Goal: Entertainment & Leisure: Browse casually

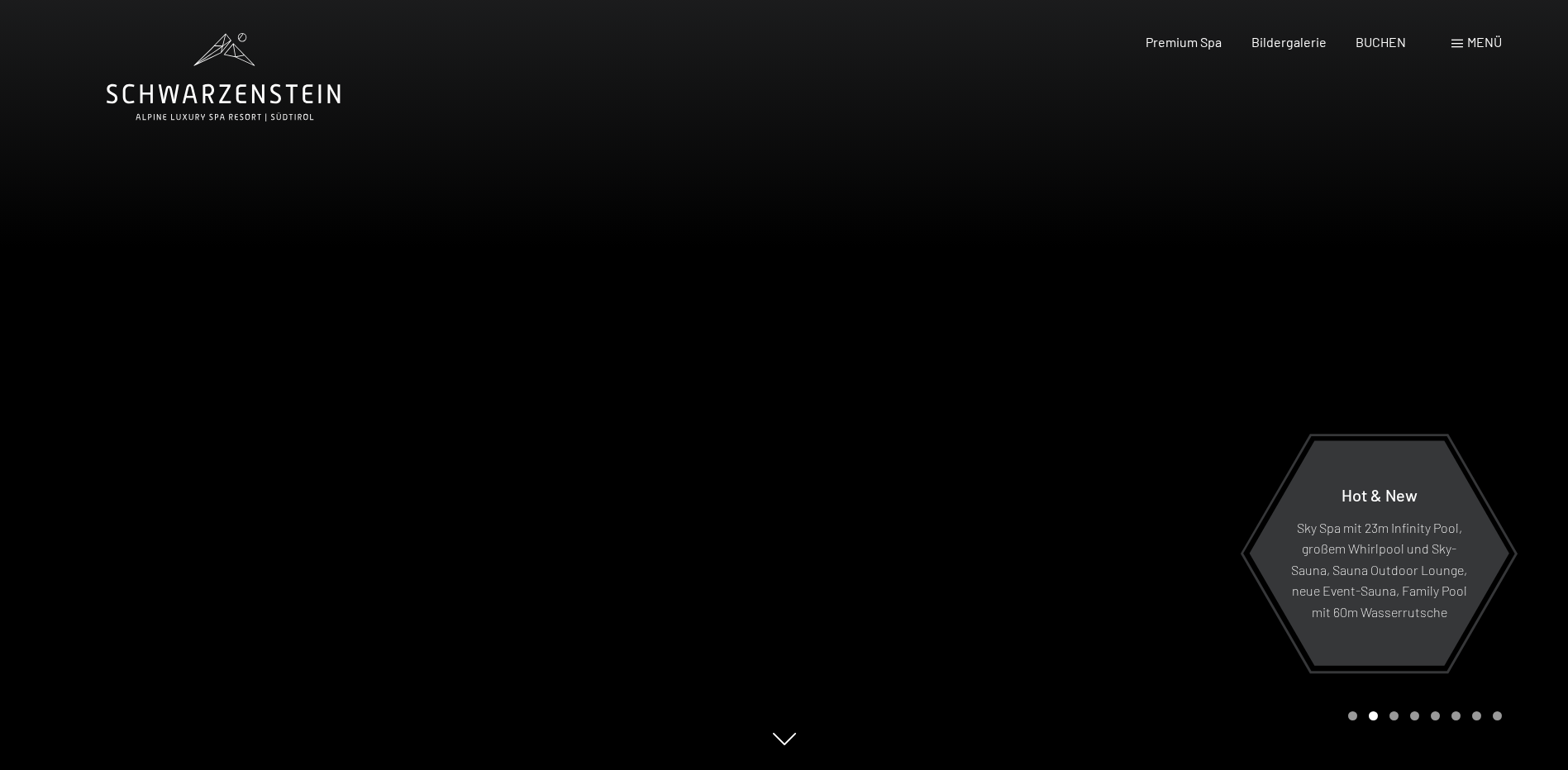
click at [1461, 44] on span at bounding box center [1457, 43] width 11 height 8
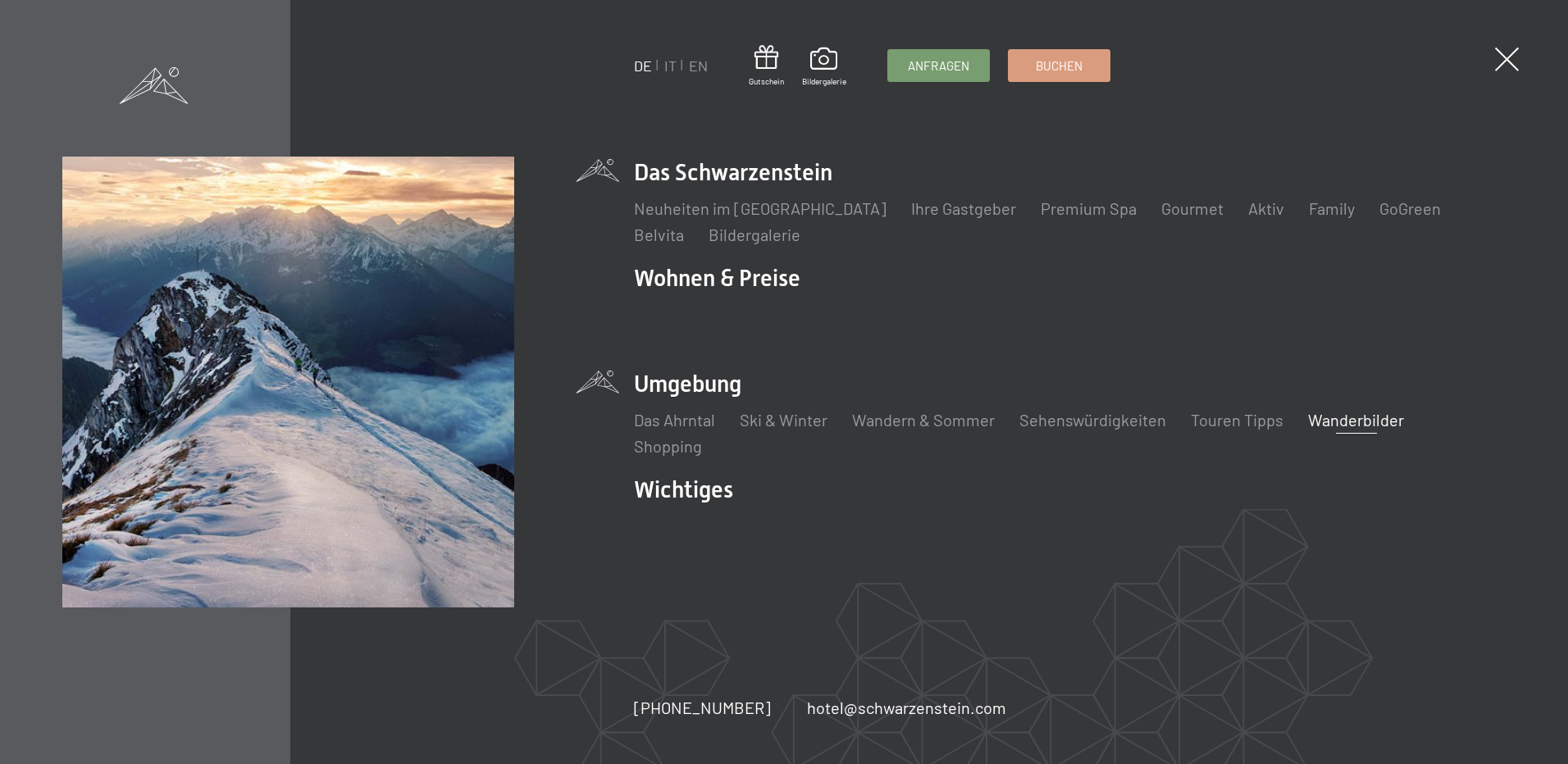
click at [1375, 415] on link "Wanderbilder" at bounding box center [1356, 419] width 96 height 20
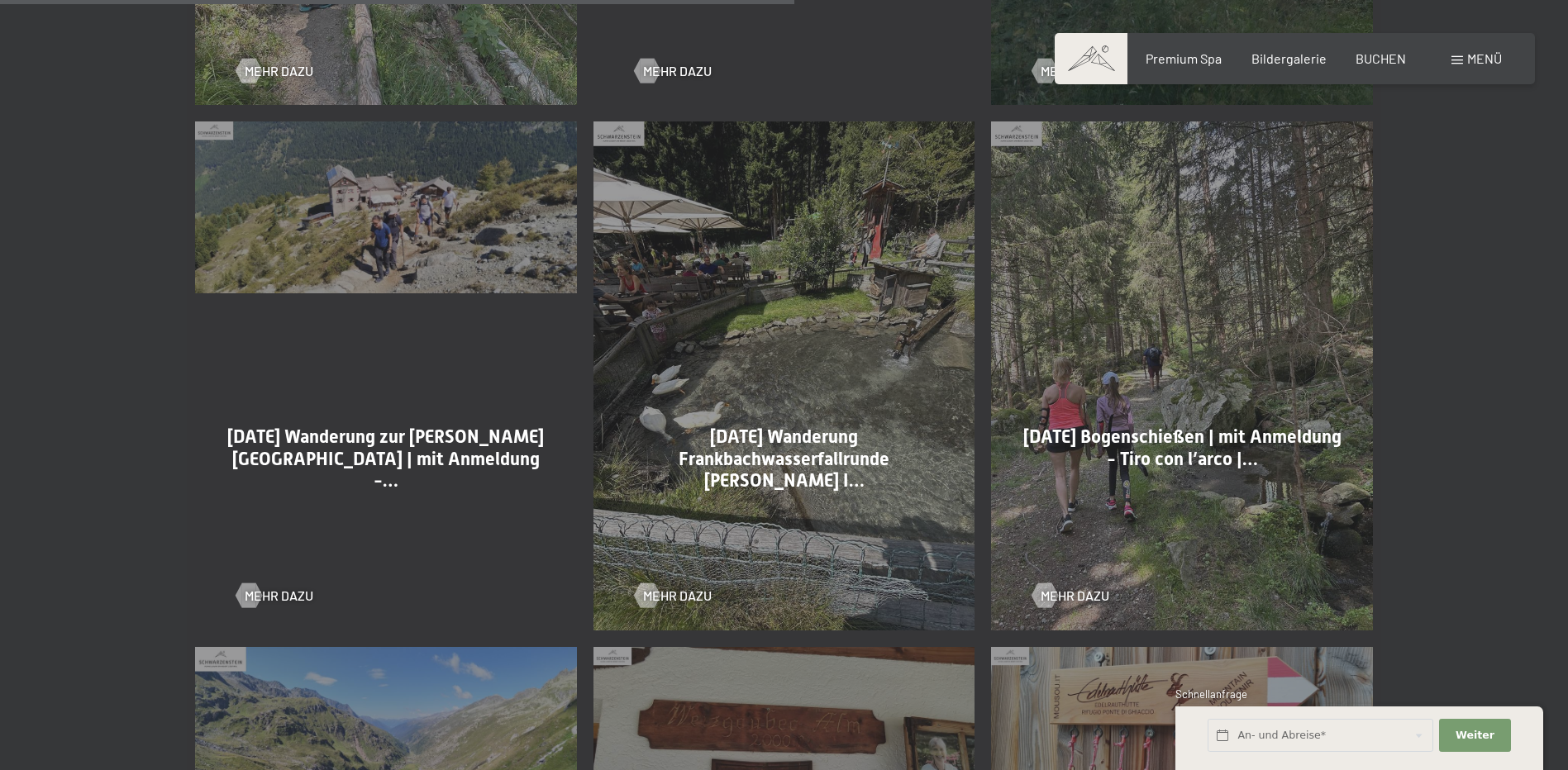
scroll to position [2480, 0]
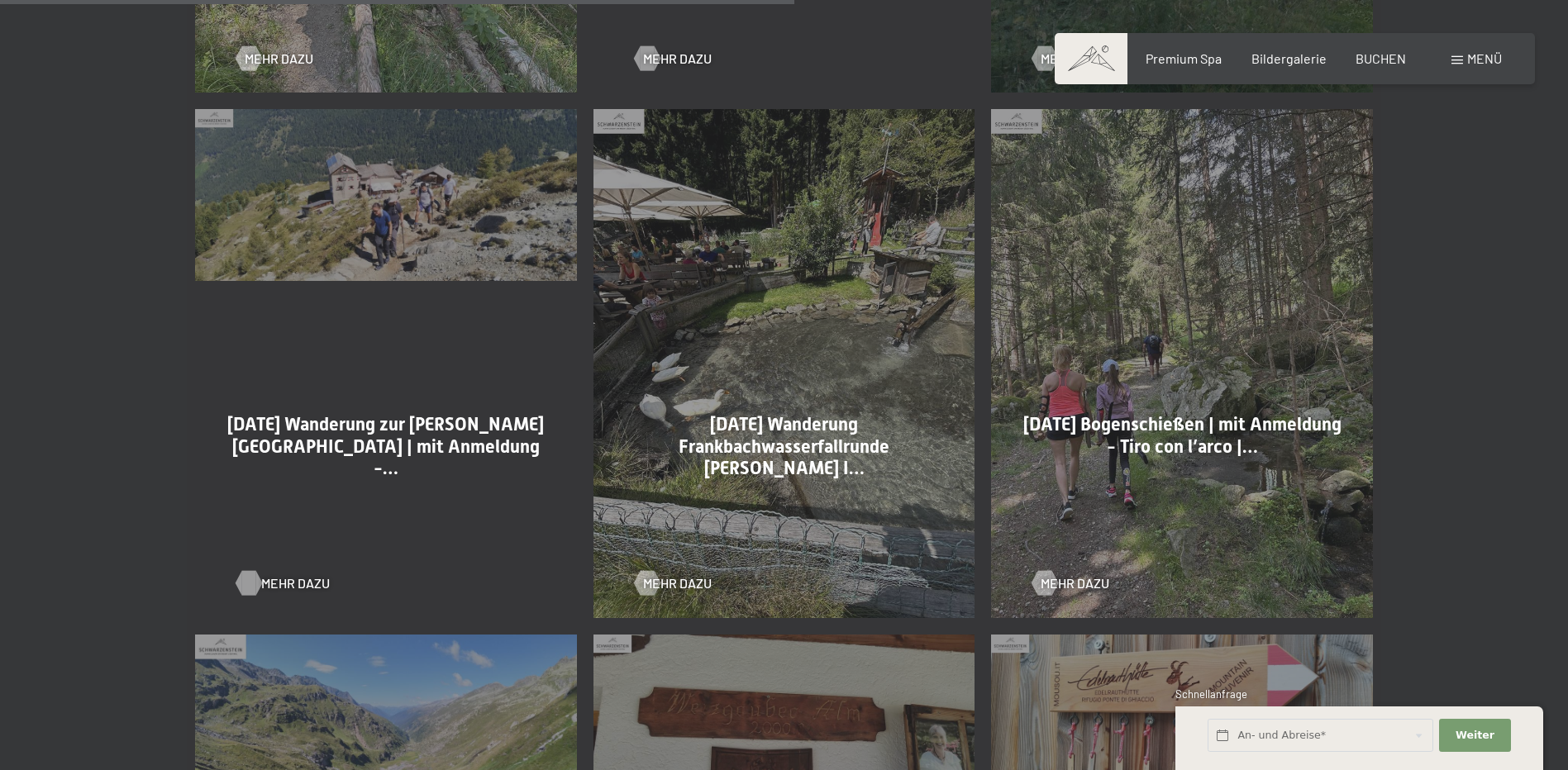
click at [249, 573] on div at bounding box center [248, 583] width 14 height 24
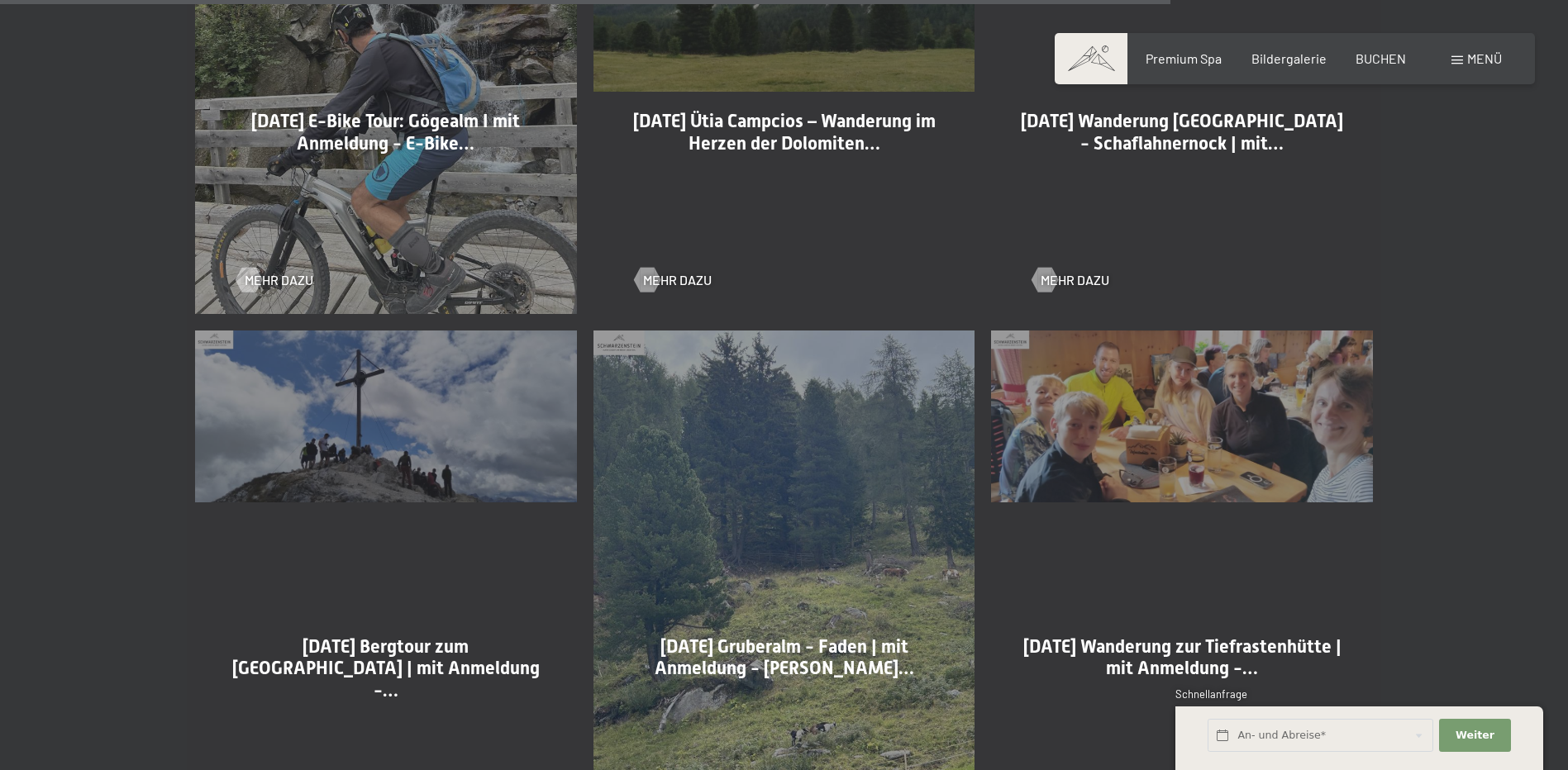
scroll to position [3720, 0]
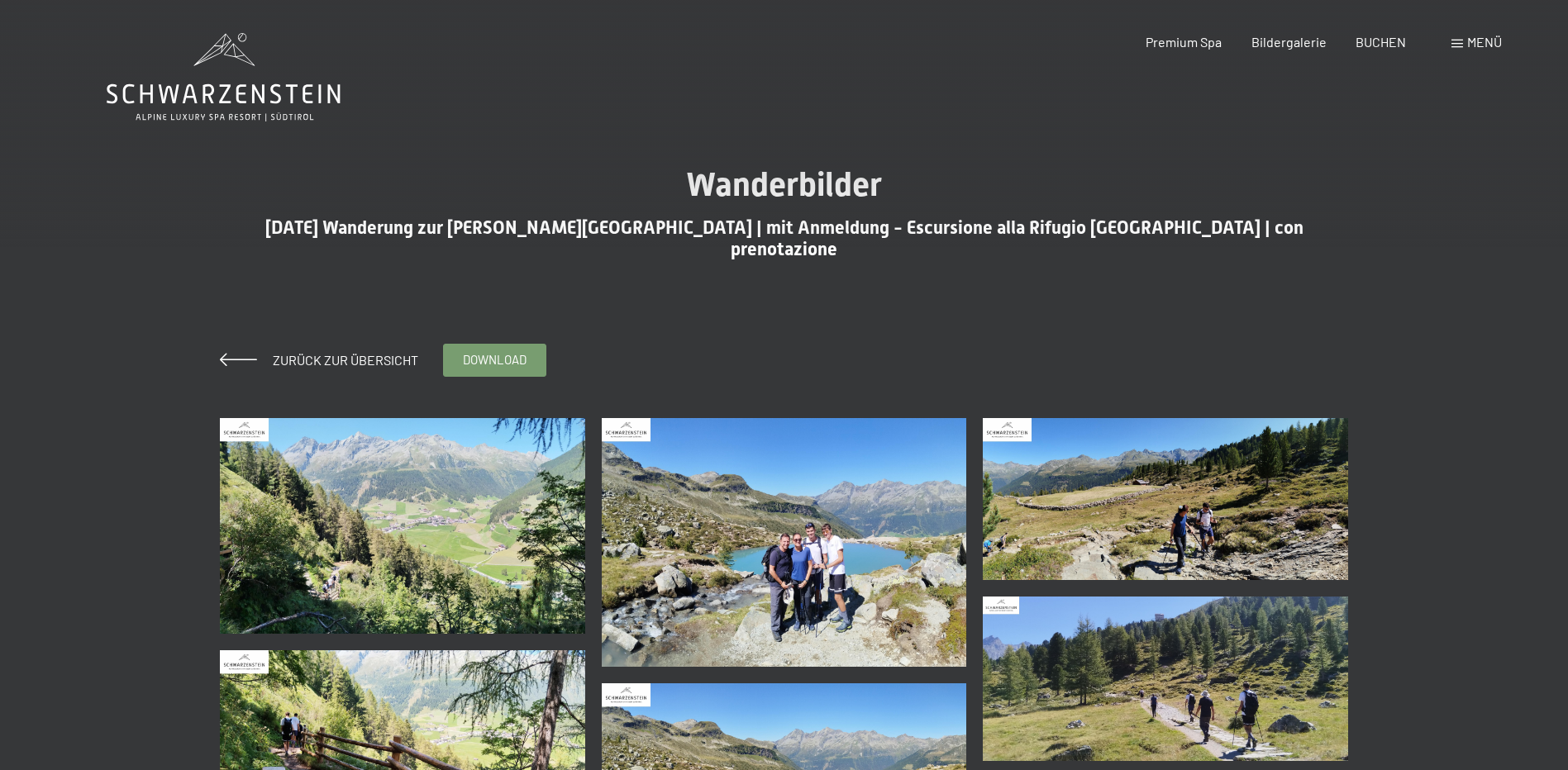
click at [457, 546] on img at bounding box center [402, 526] width 365 height 216
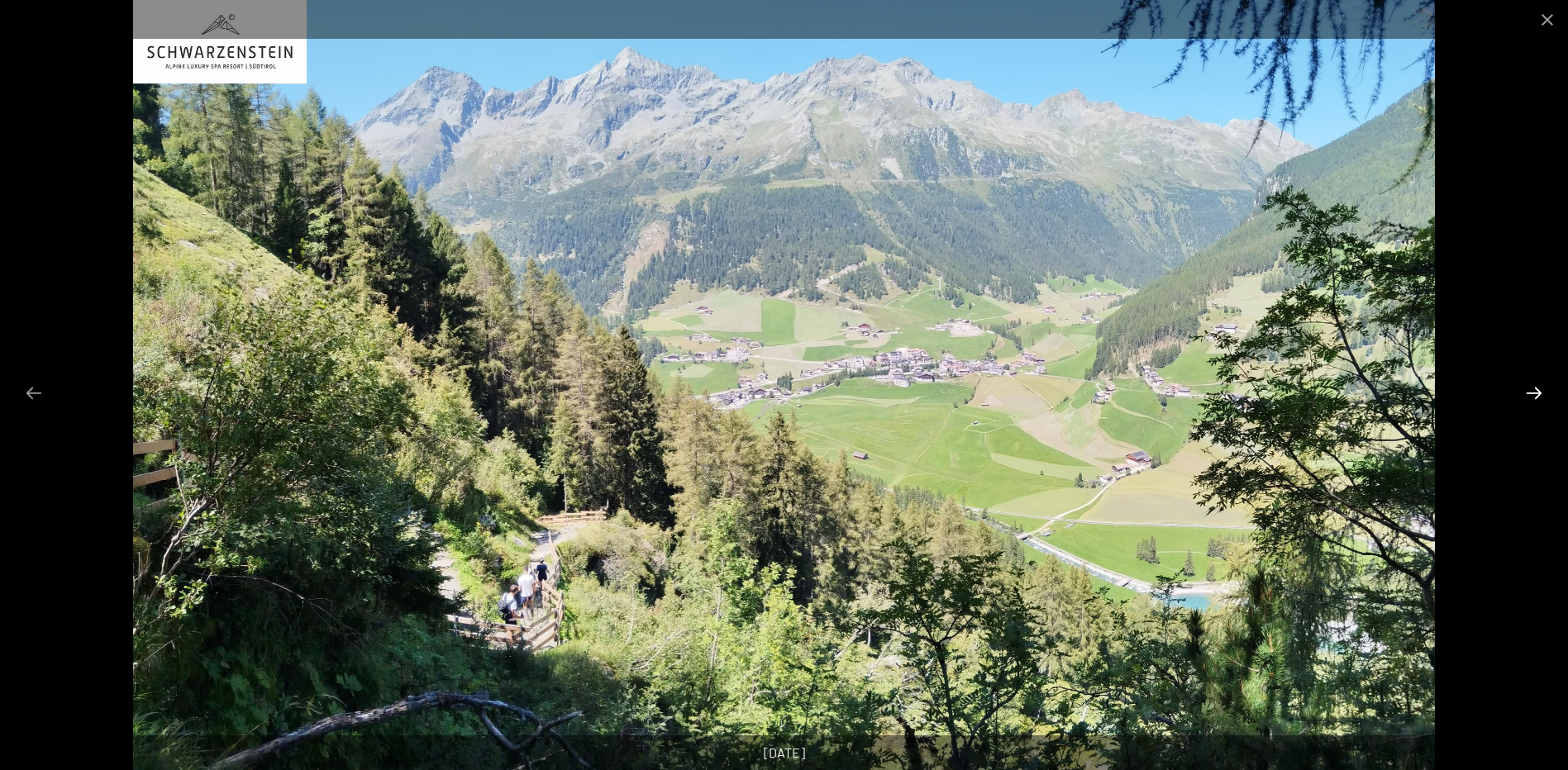
click at [1537, 393] on button "Next slide" at bounding box center [1533, 393] width 35 height 32
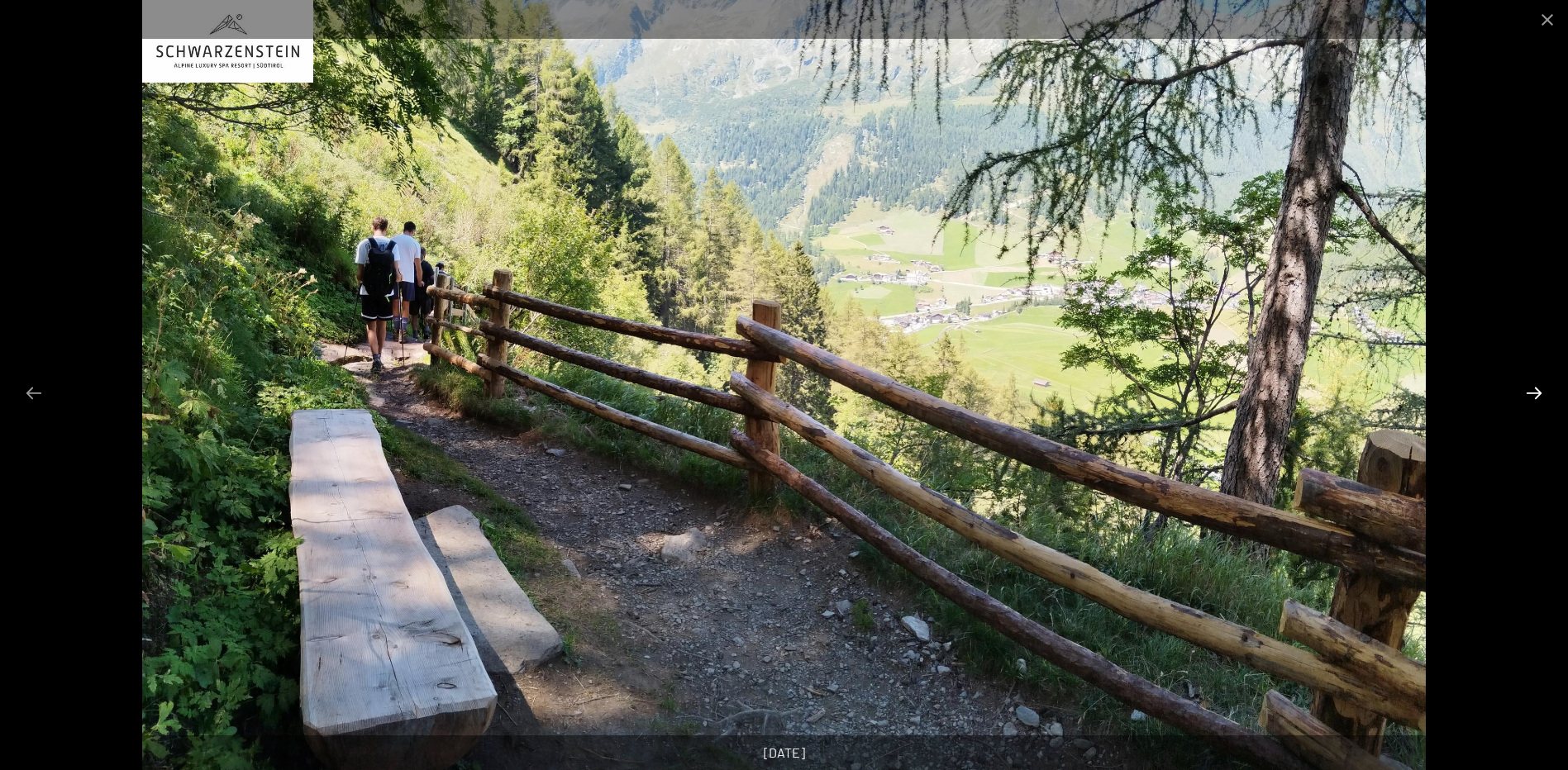
click at [1537, 393] on button "Next slide" at bounding box center [1533, 393] width 35 height 32
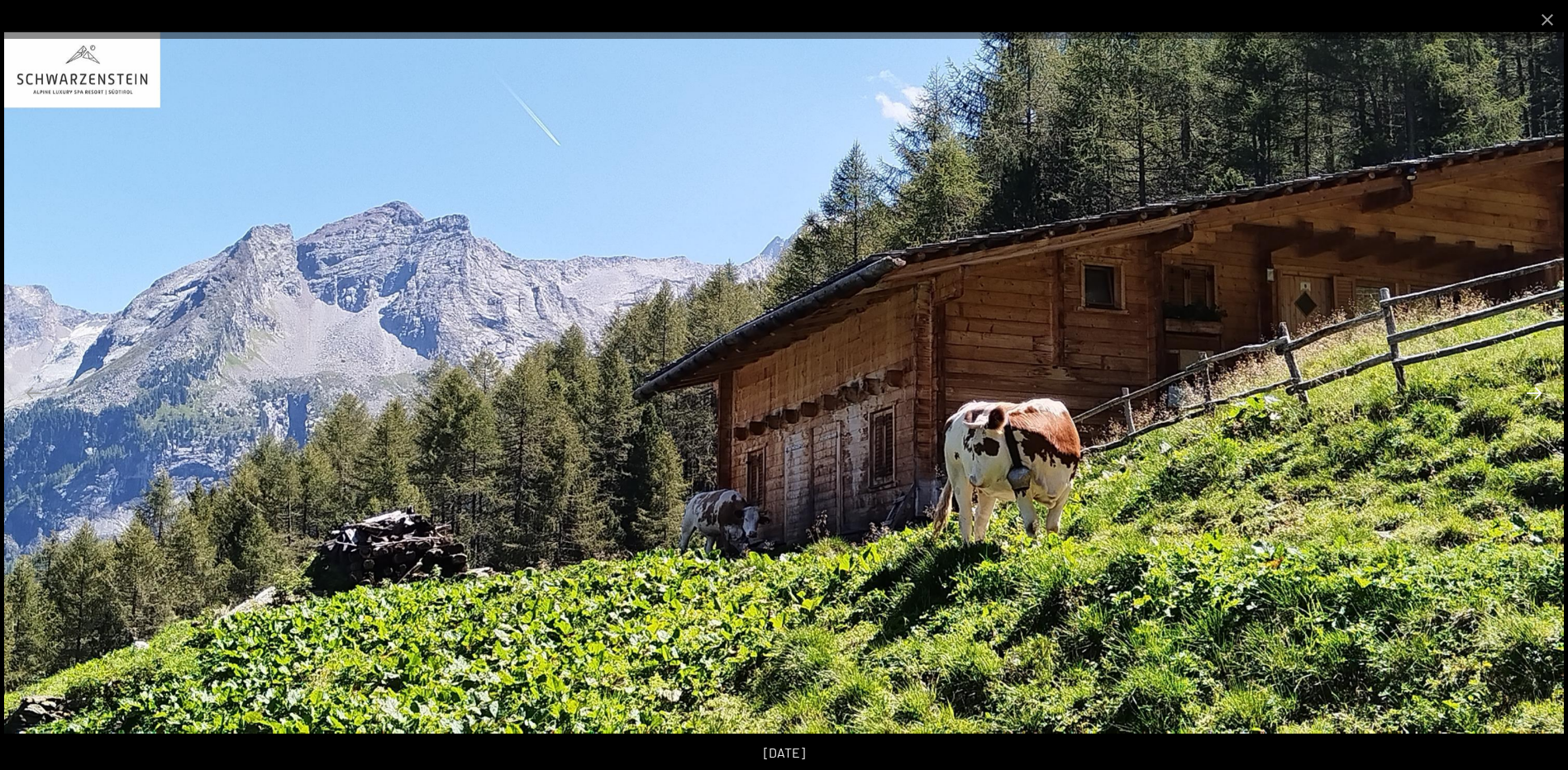
click at [1537, 393] on button "Next slide" at bounding box center [1533, 393] width 35 height 32
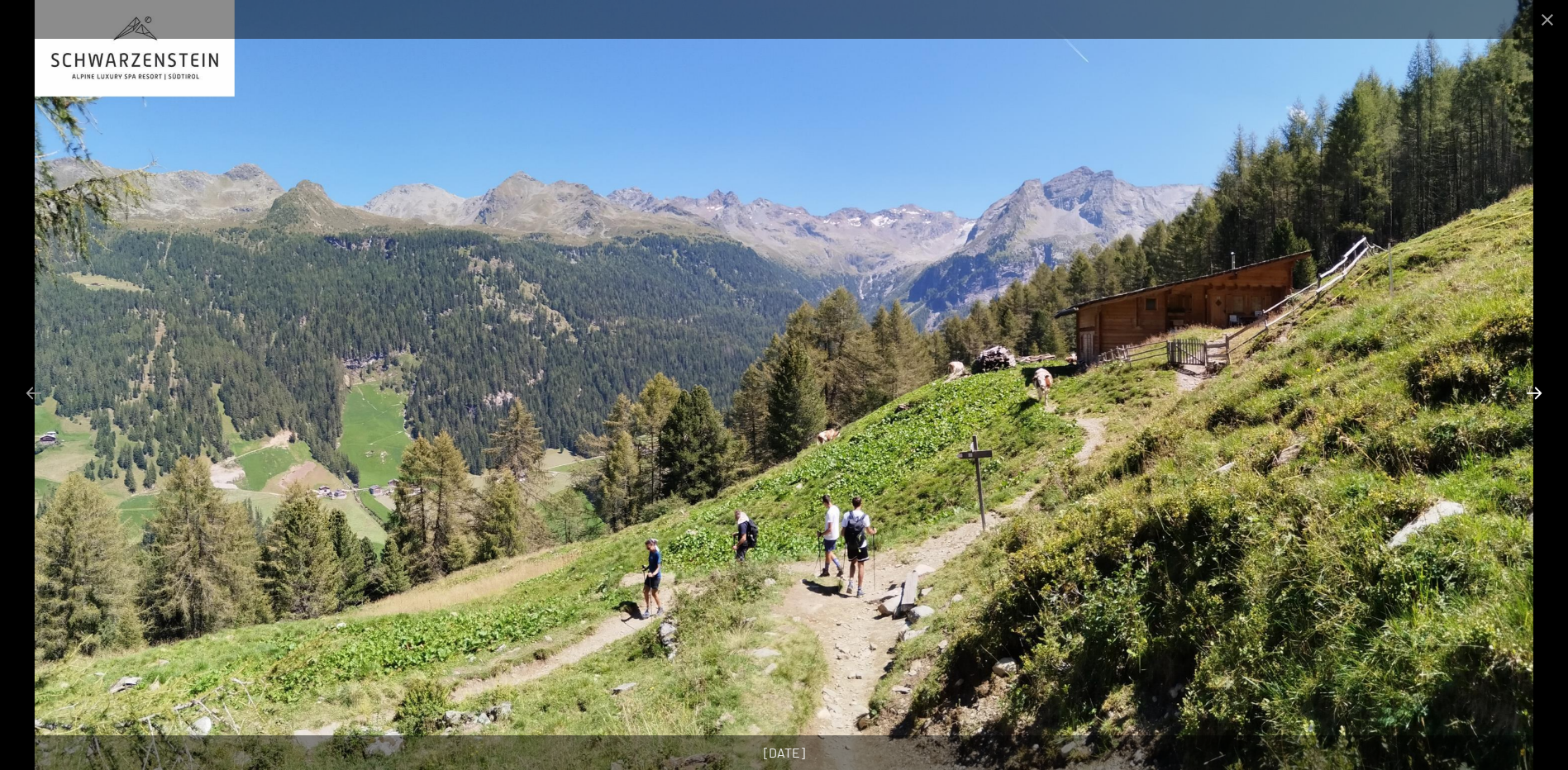
click at [1537, 393] on button "Next slide" at bounding box center [1533, 393] width 35 height 32
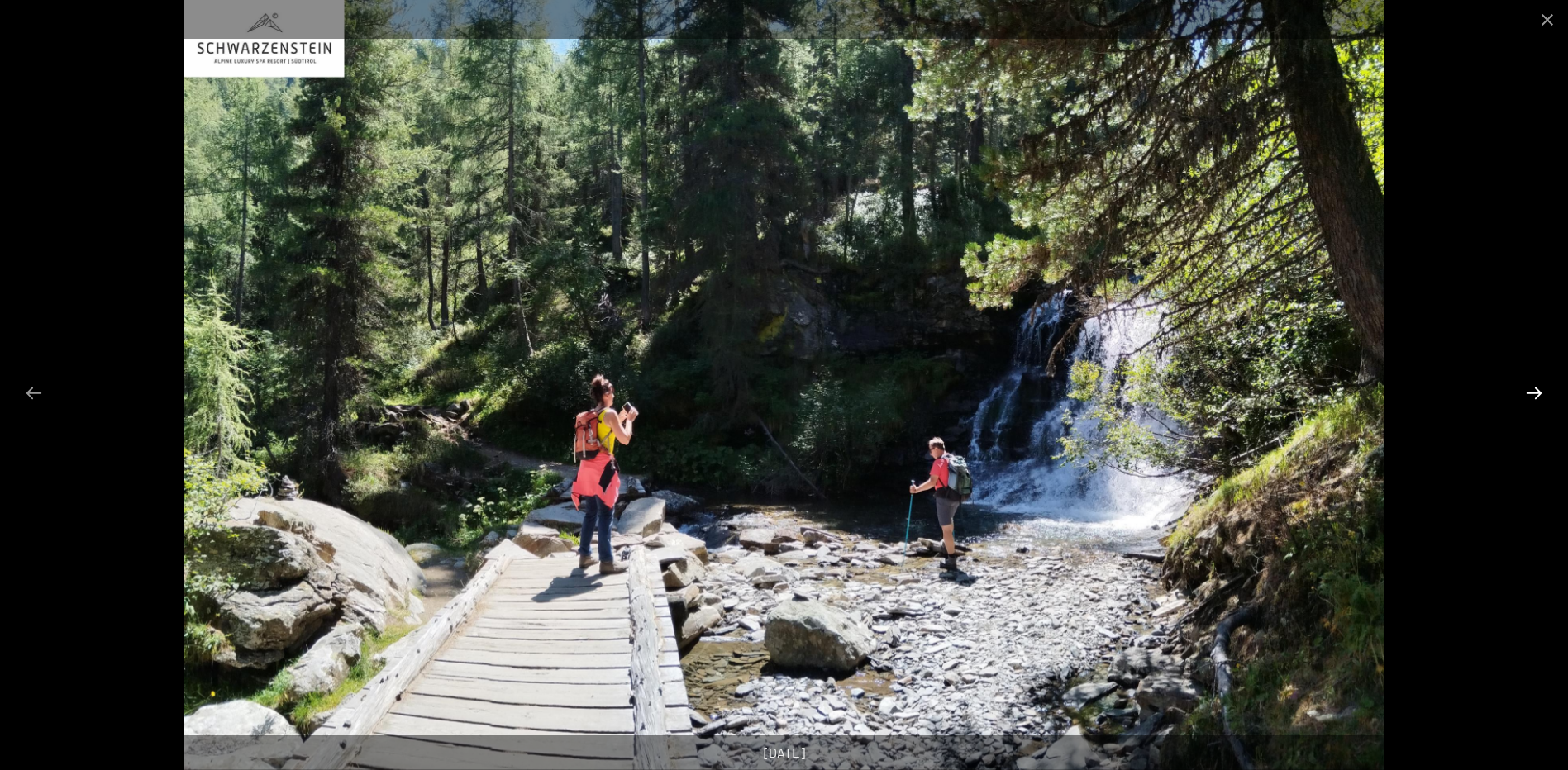
click at [1537, 393] on button "Next slide" at bounding box center [1533, 393] width 35 height 32
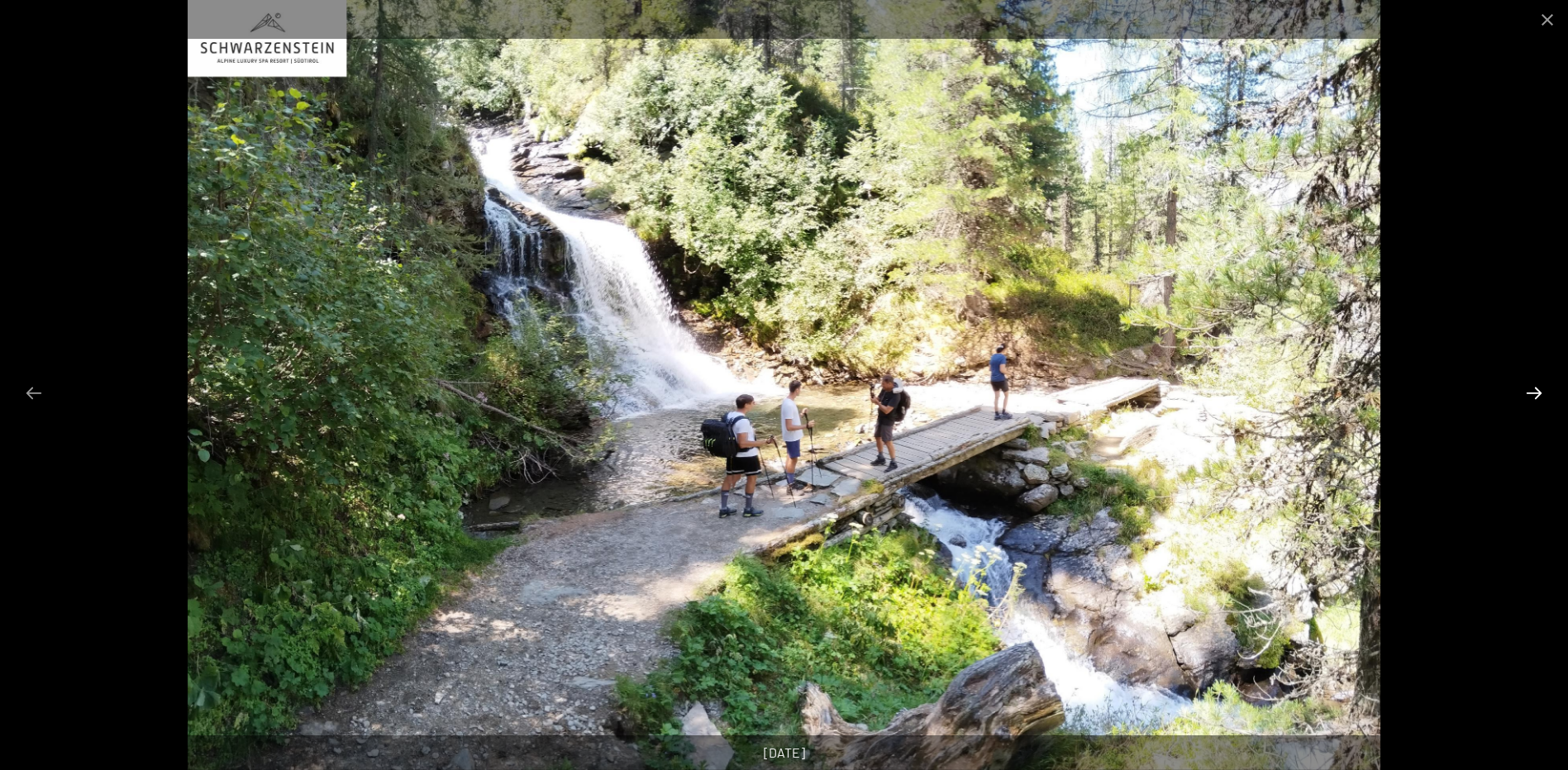
click at [1537, 393] on button "Next slide" at bounding box center [1533, 393] width 35 height 32
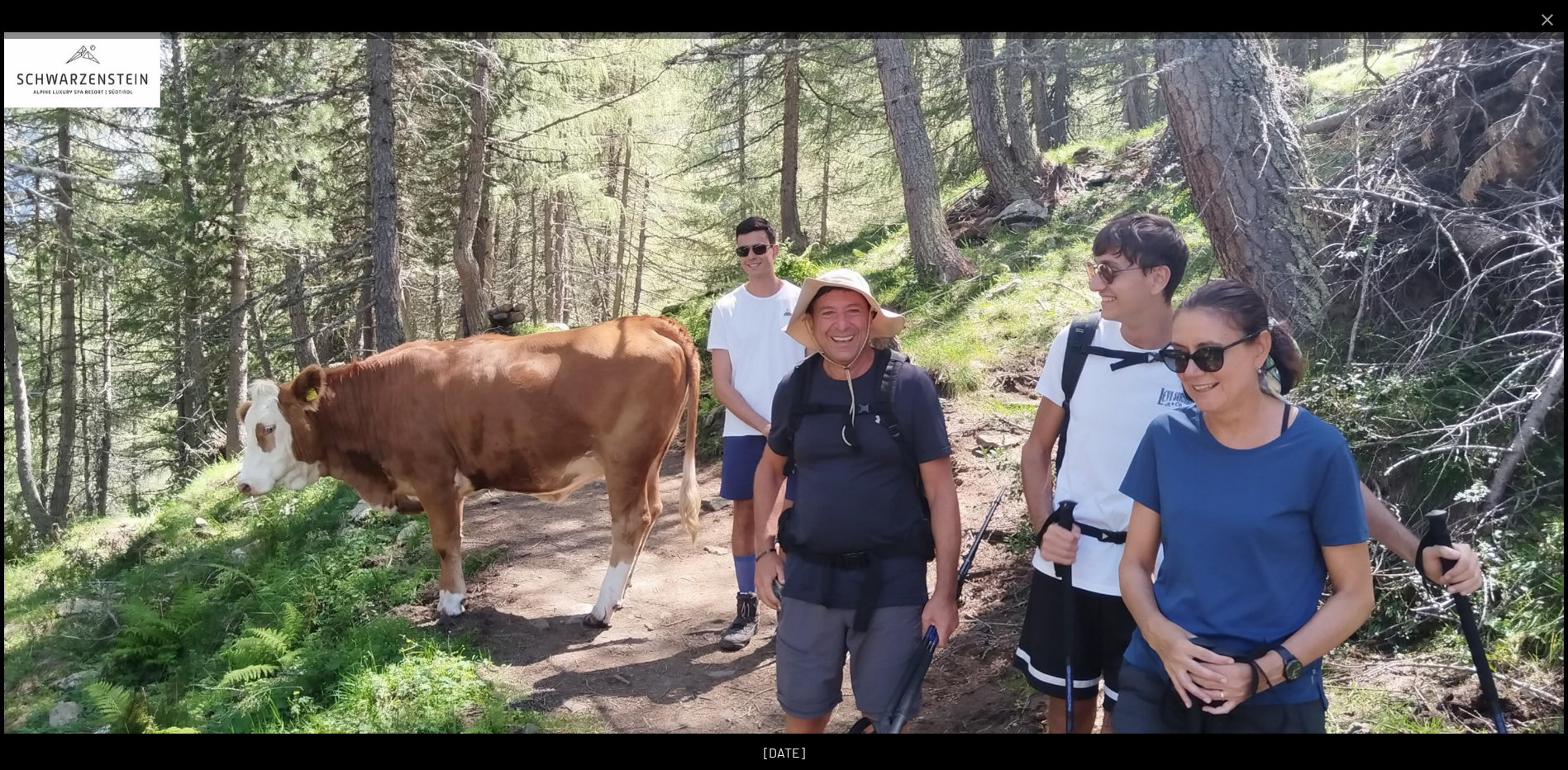
click at [1537, 393] on button "Next slide" at bounding box center [1533, 393] width 35 height 32
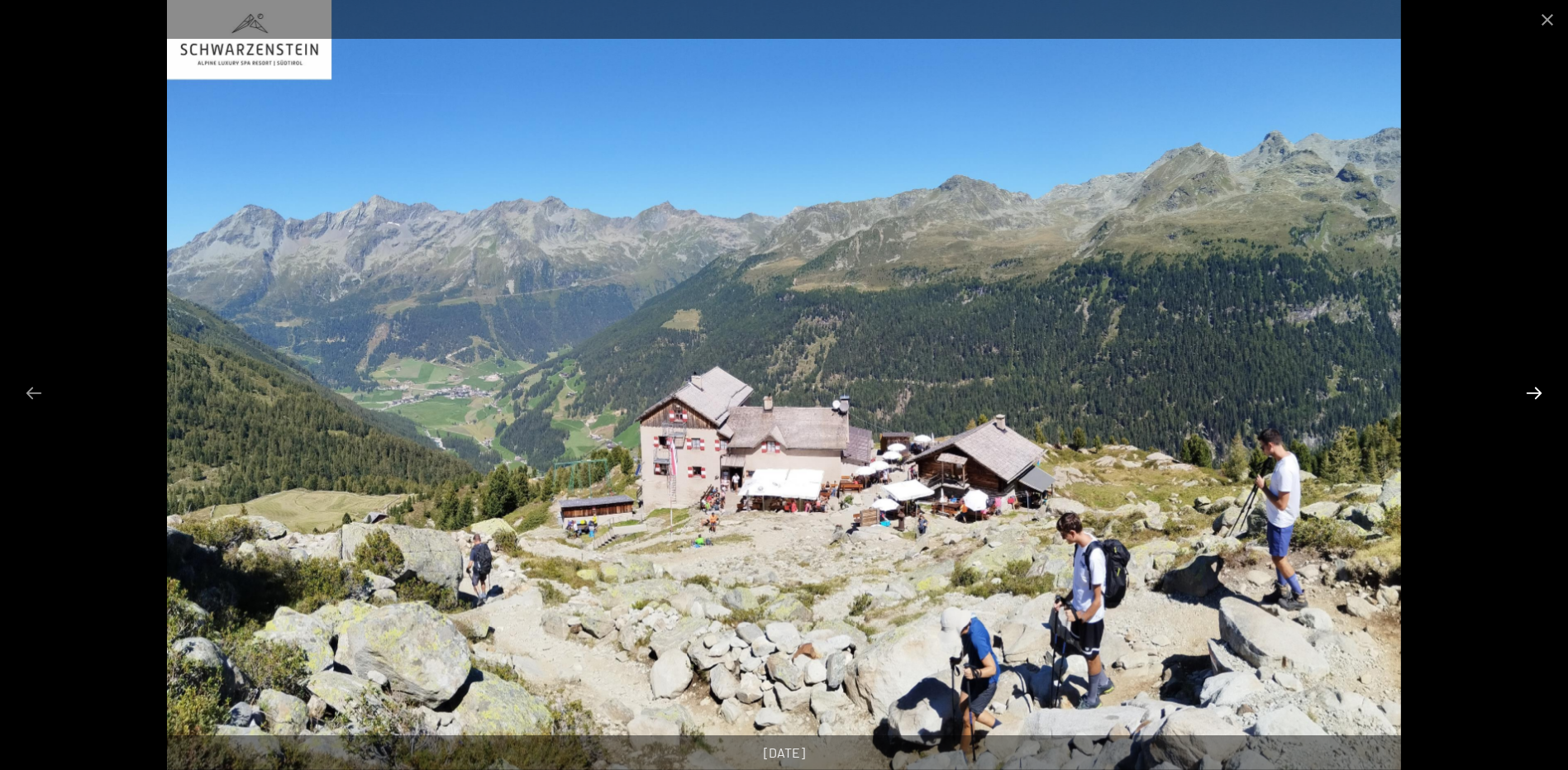
click at [1537, 393] on button "Next slide" at bounding box center [1533, 393] width 35 height 32
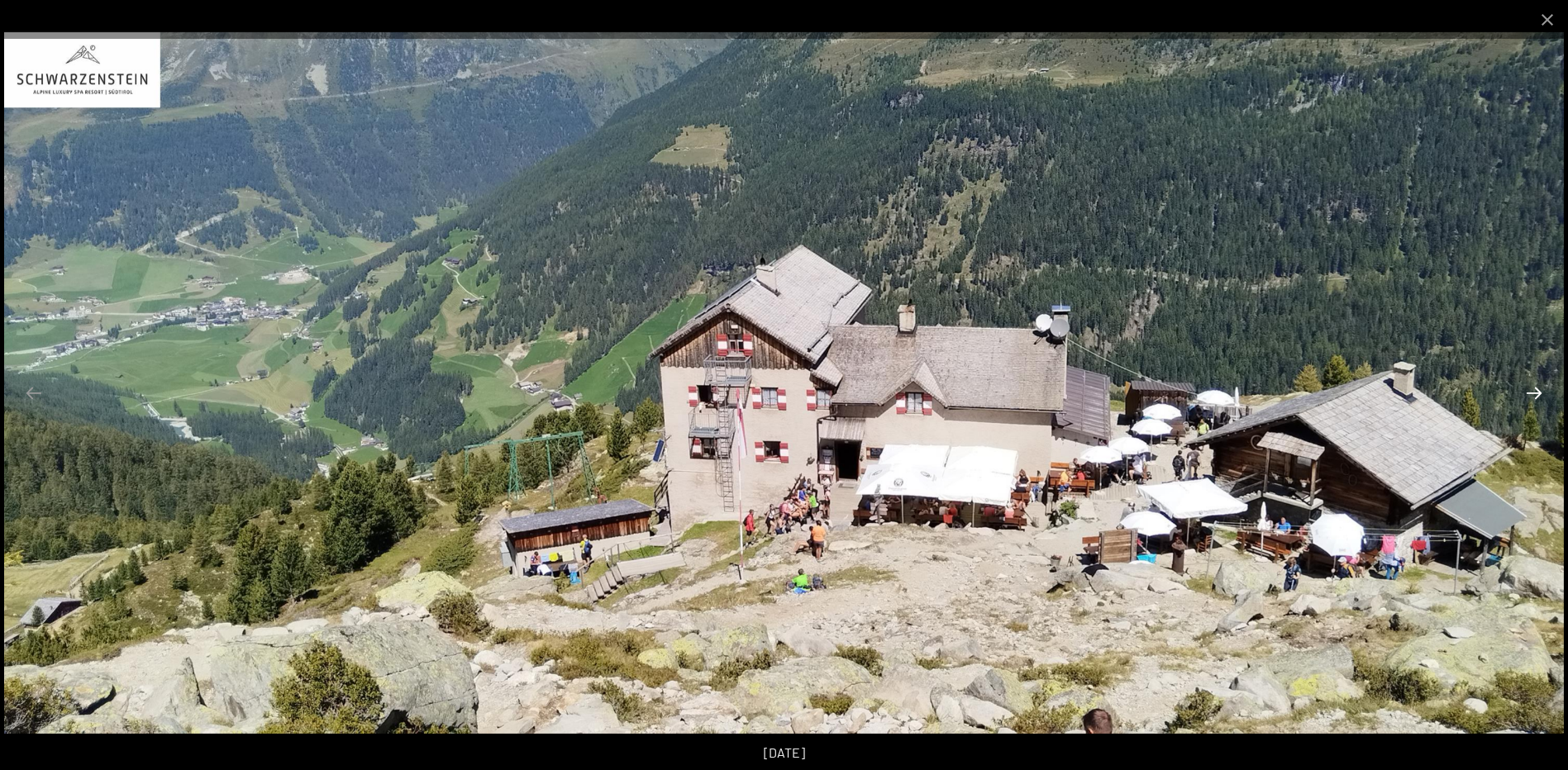
click at [1537, 393] on button "Next slide" at bounding box center [1533, 393] width 35 height 32
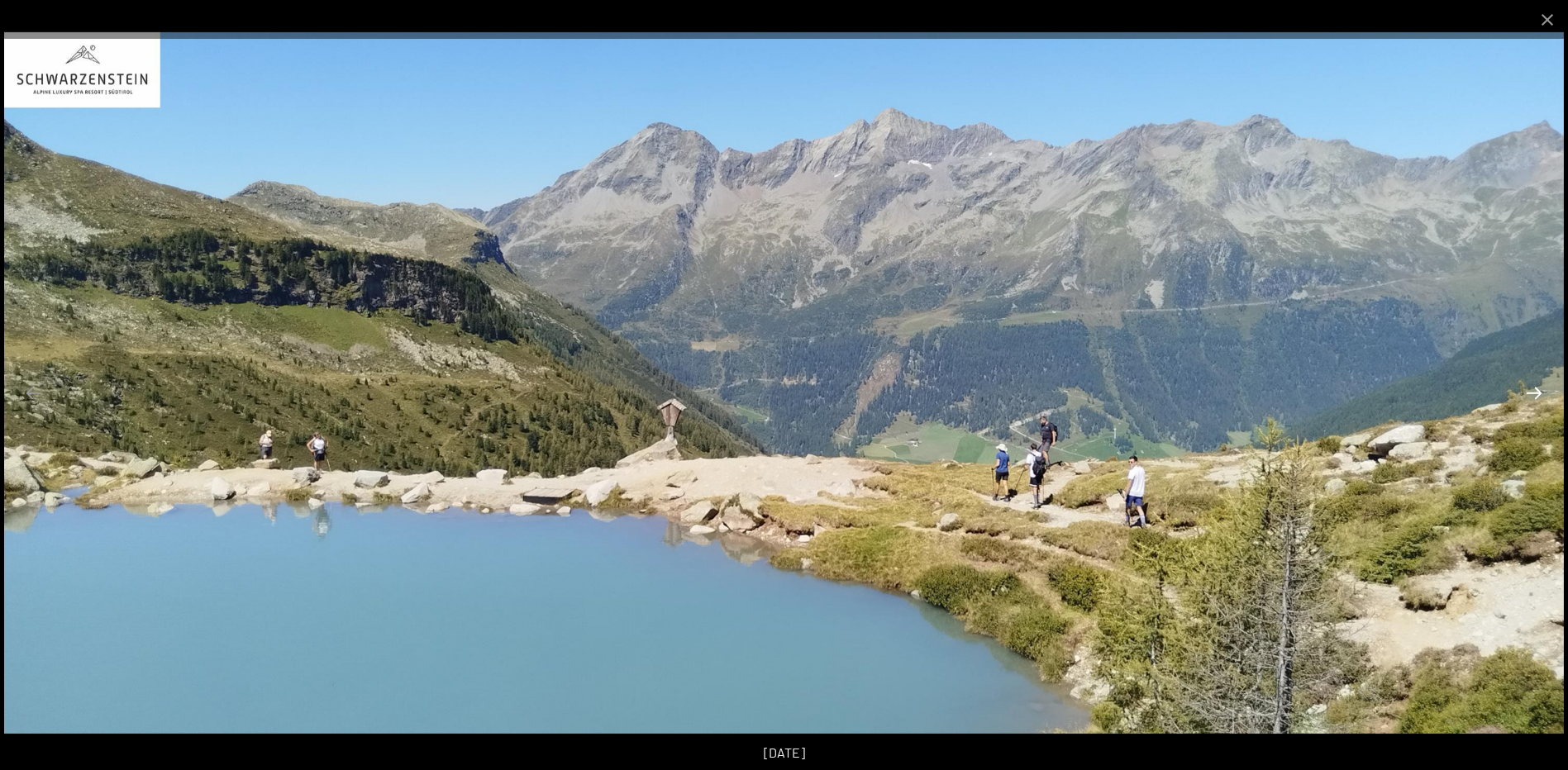
click at [1537, 393] on button "Next slide" at bounding box center [1533, 393] width 35 height 32
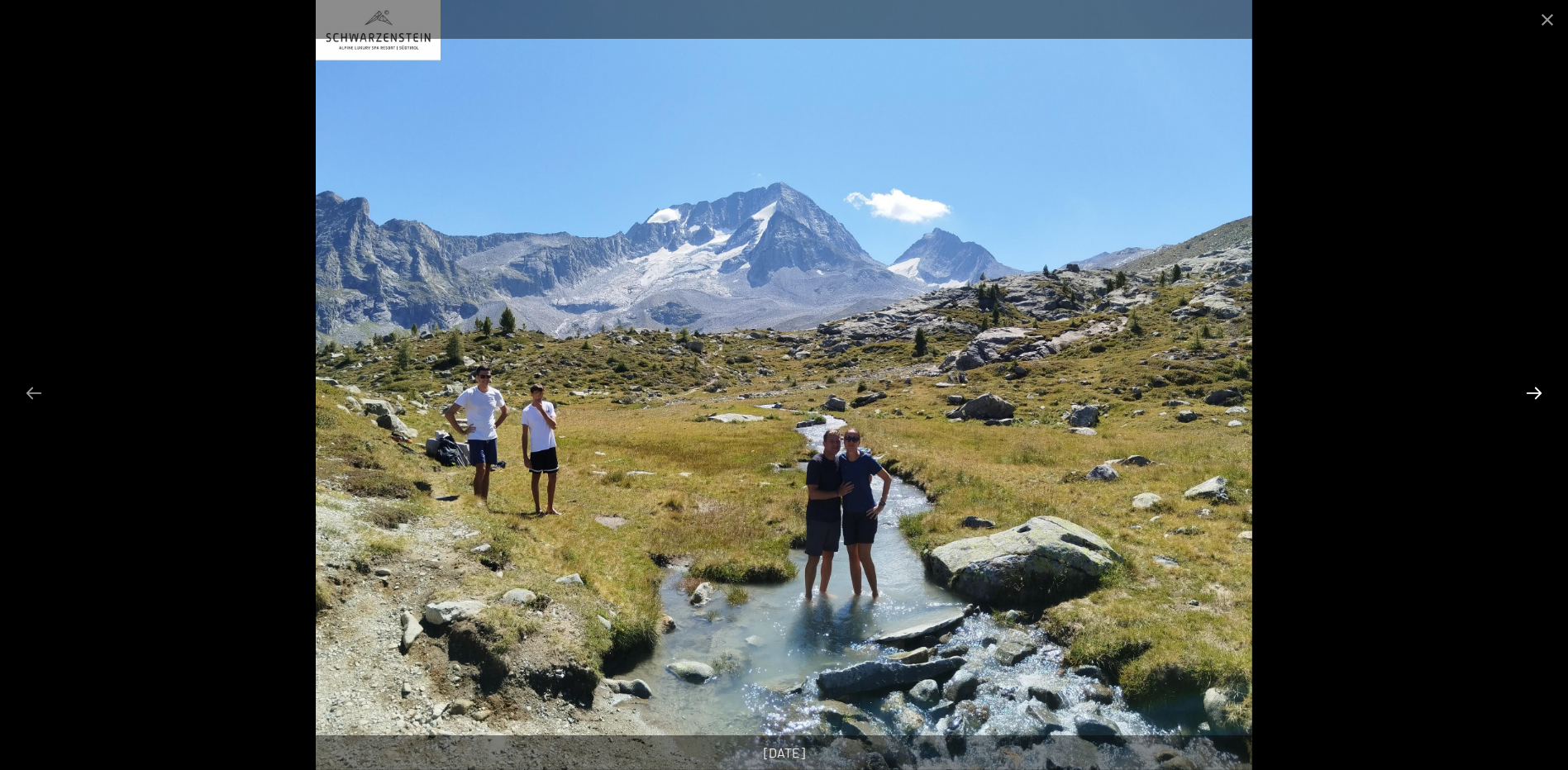
click at [1537, 393] on button "Next slide" at bounding box center [1533, 393] width 35 height 32
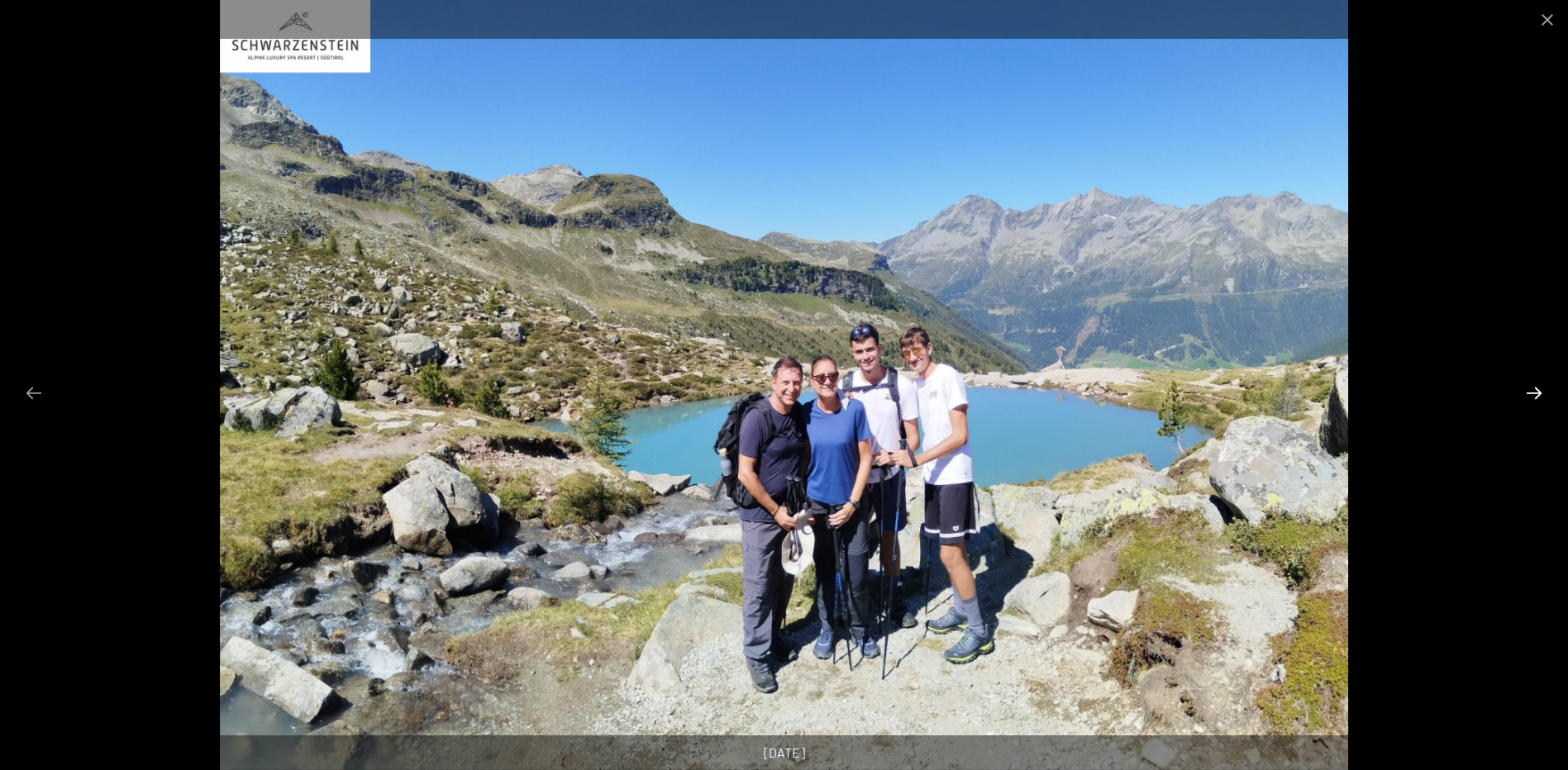
click at [1537, 393] on button "Next slide" at bounding box center [1533, 393] width 35 height 32
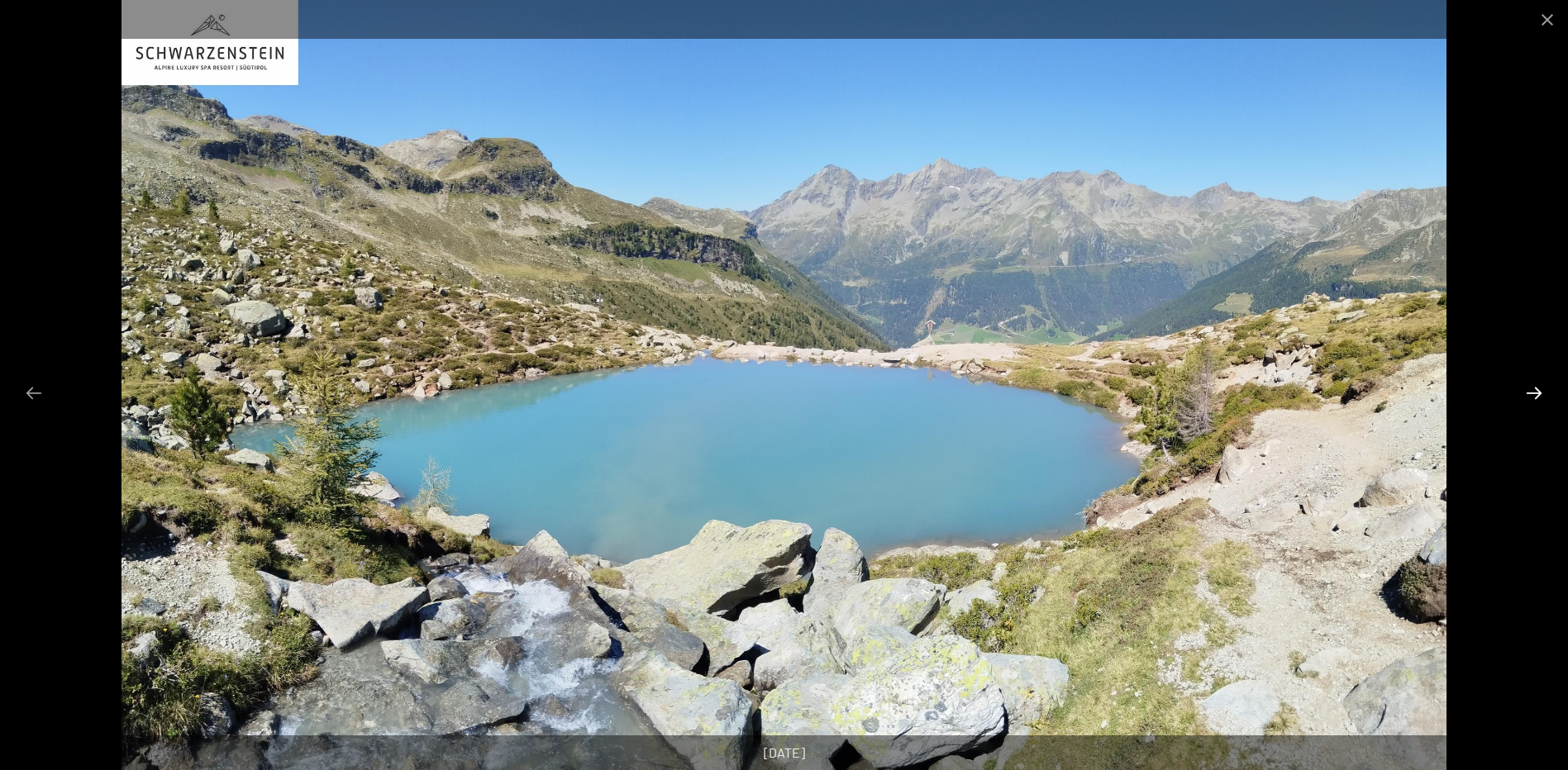
click at [1537, 393] on button "Next slide" at bounding box center [1533, 393] width 35 height 32
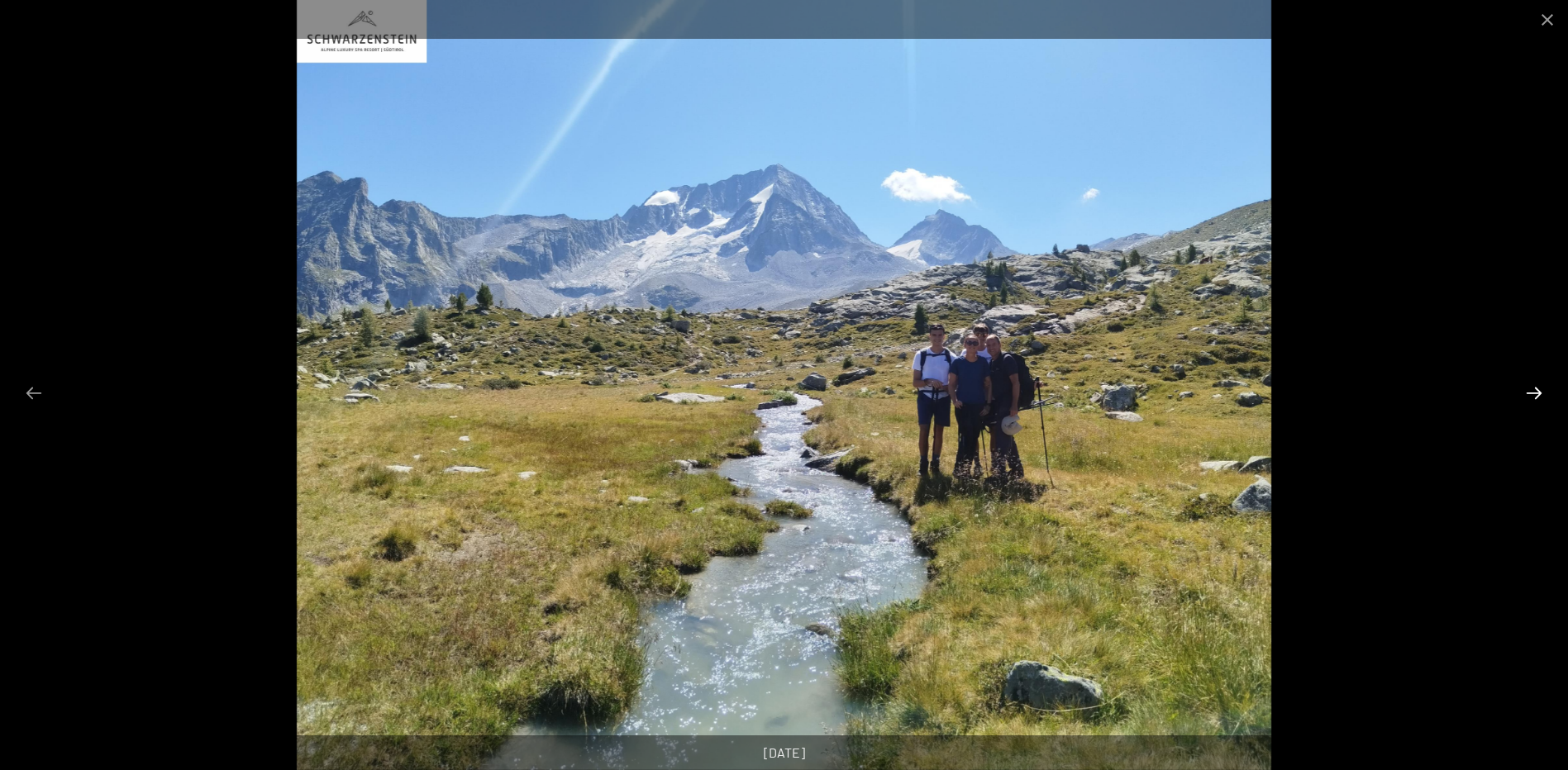
click at [1537, 393] on button "Next slide" at bounding box center [1533, 393] width 35 height 32
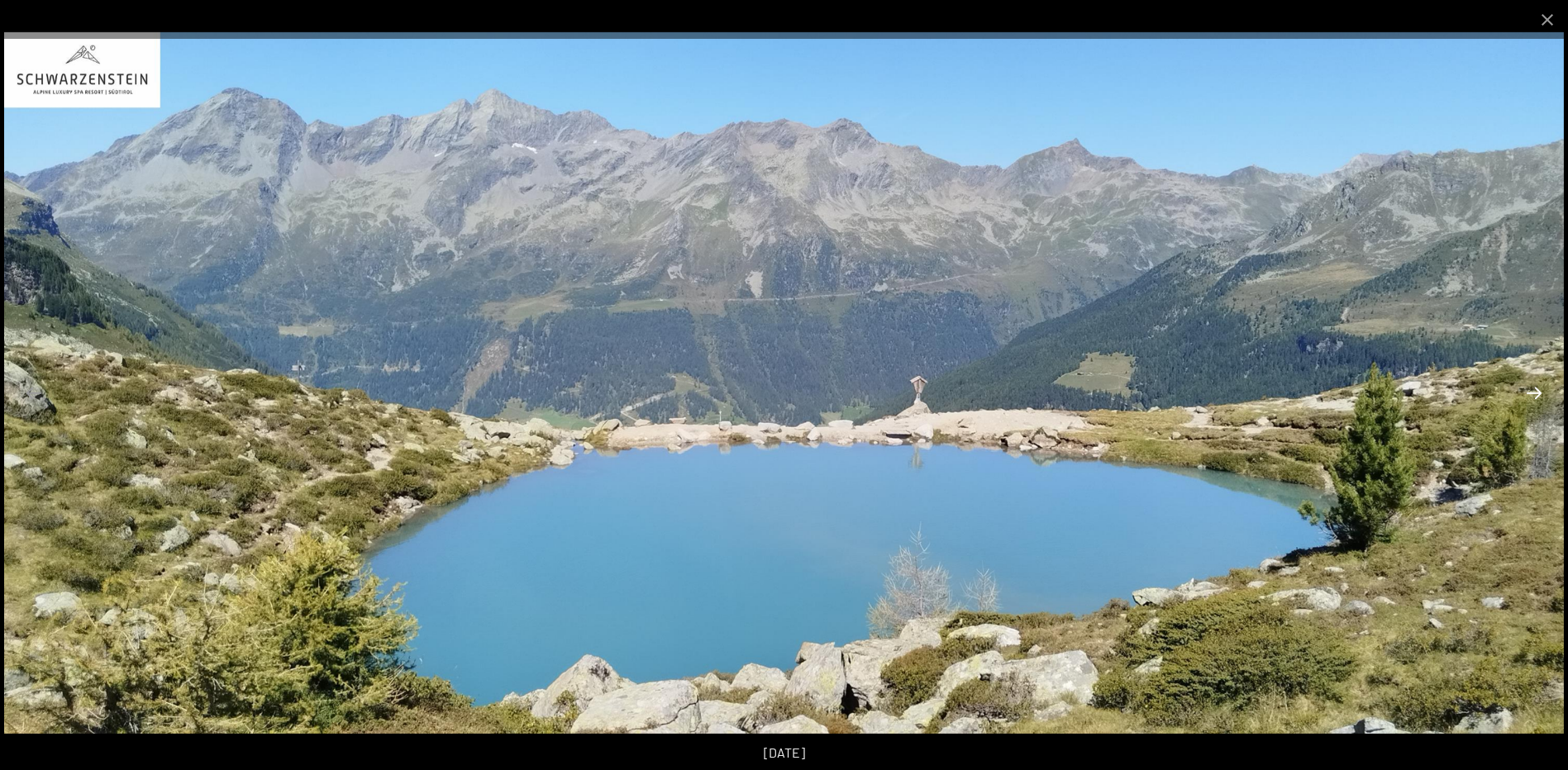
click at [1537, 393] on button "Next slide" at bounding box center [1533, 393] width 35 height 32
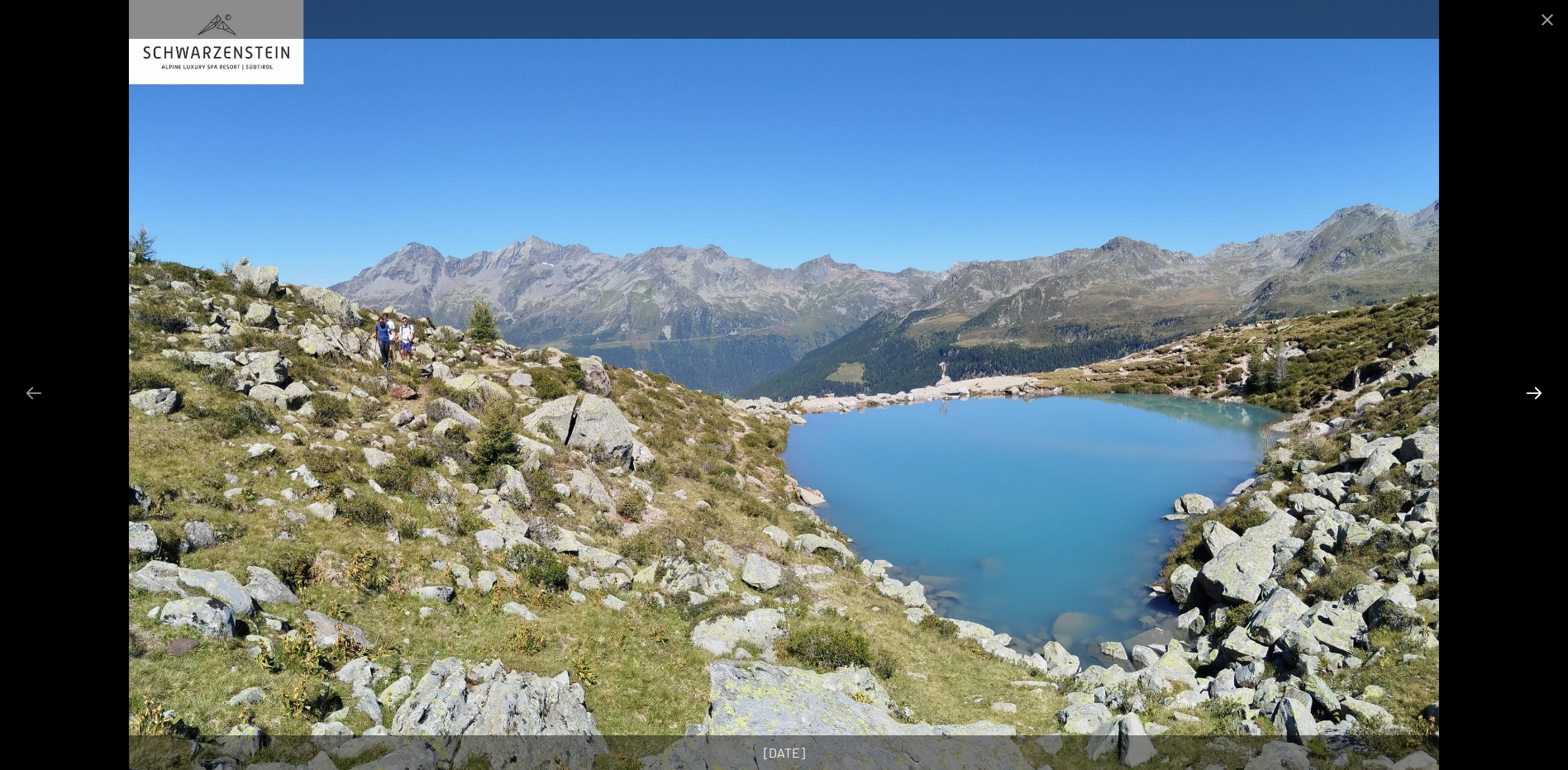
click at [1537, 393] on button "Next slide" at bounding box center [1533, 393] width 35 height 32
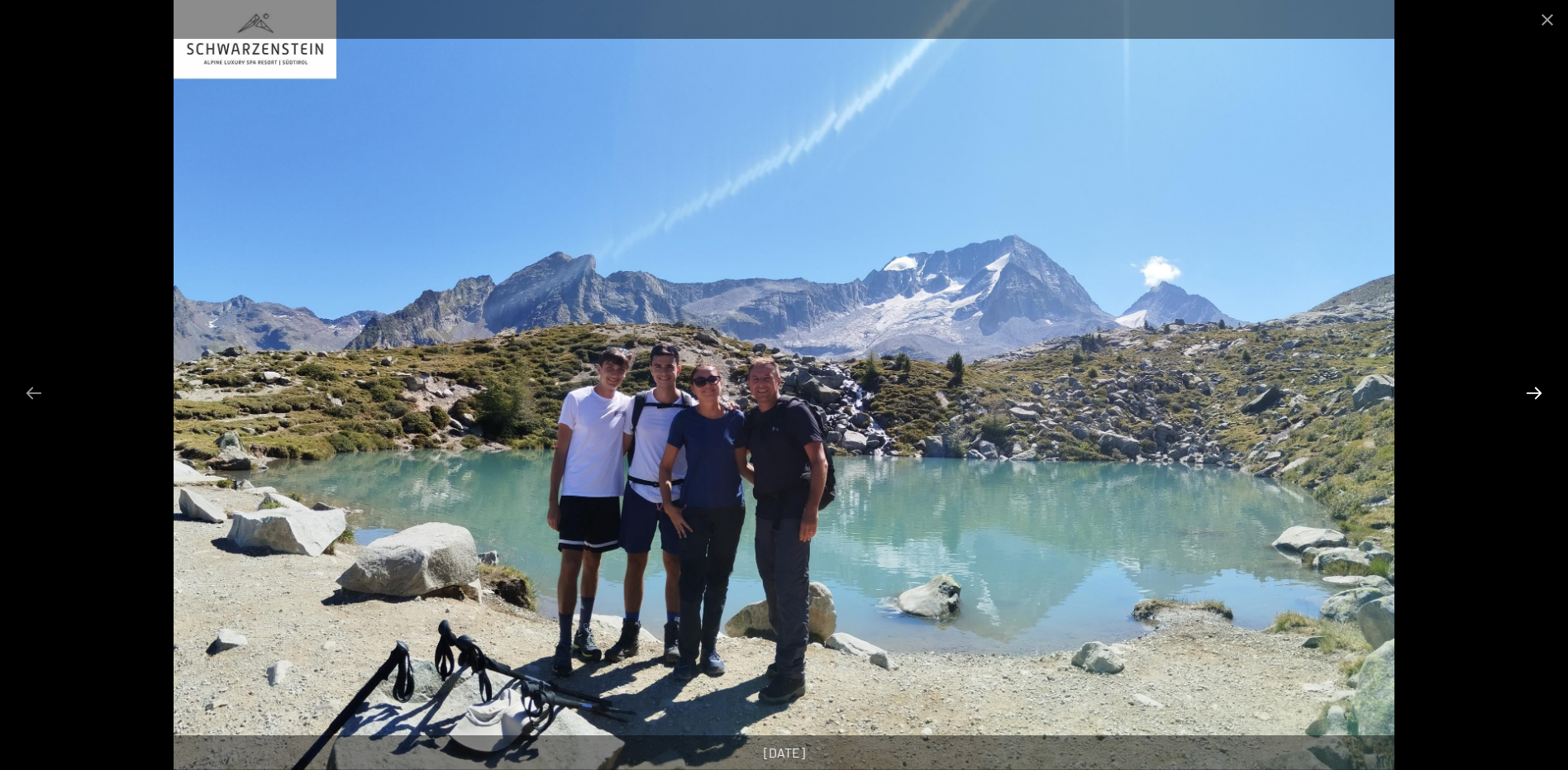
click at [1537, 393] on button "Next slide" at bounding box center [1533, 393] width 35 height 32
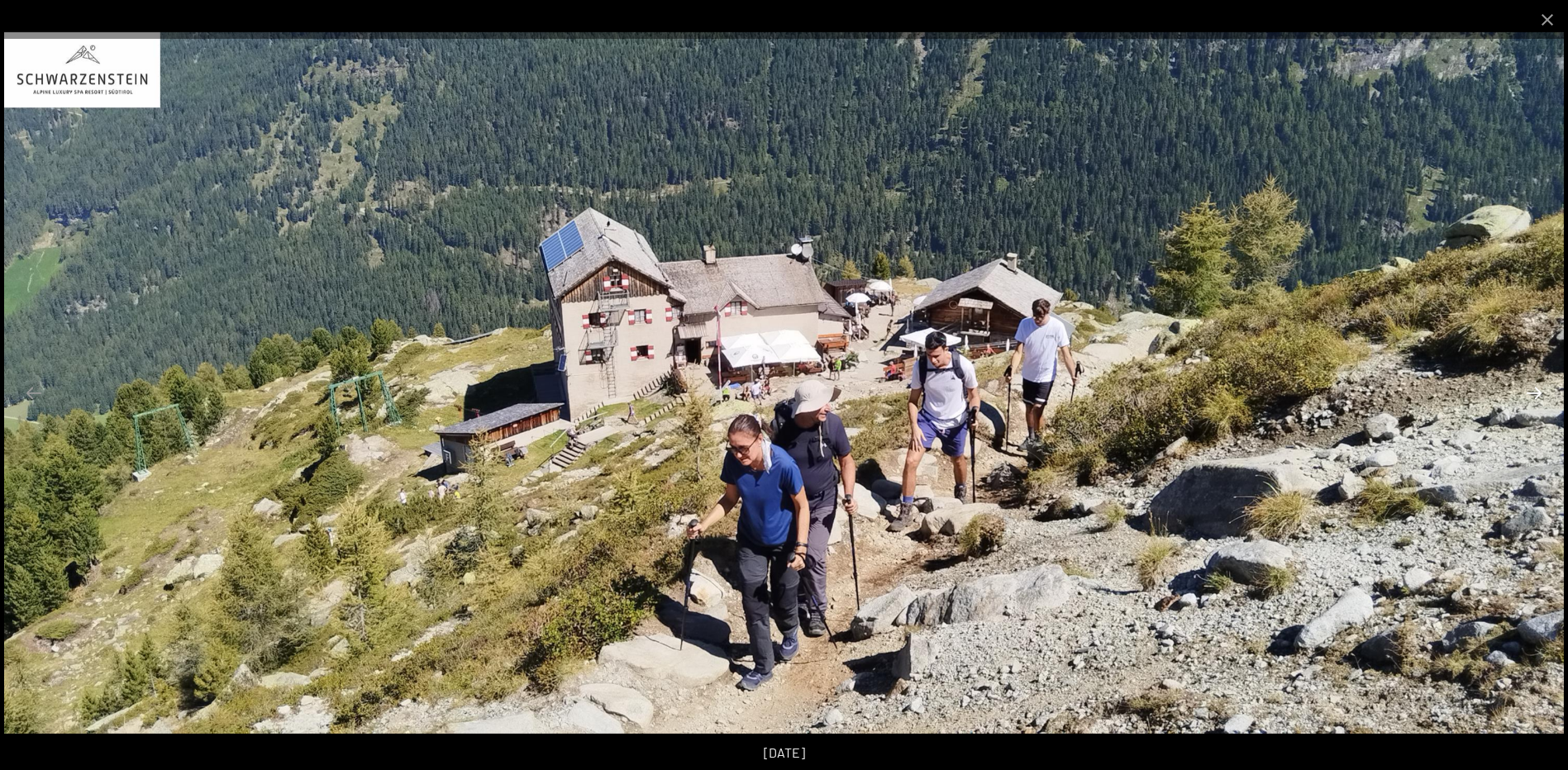
click at [1537, 393] on button "Next slide" at bounding box center [1533, 393] width 35 height 32
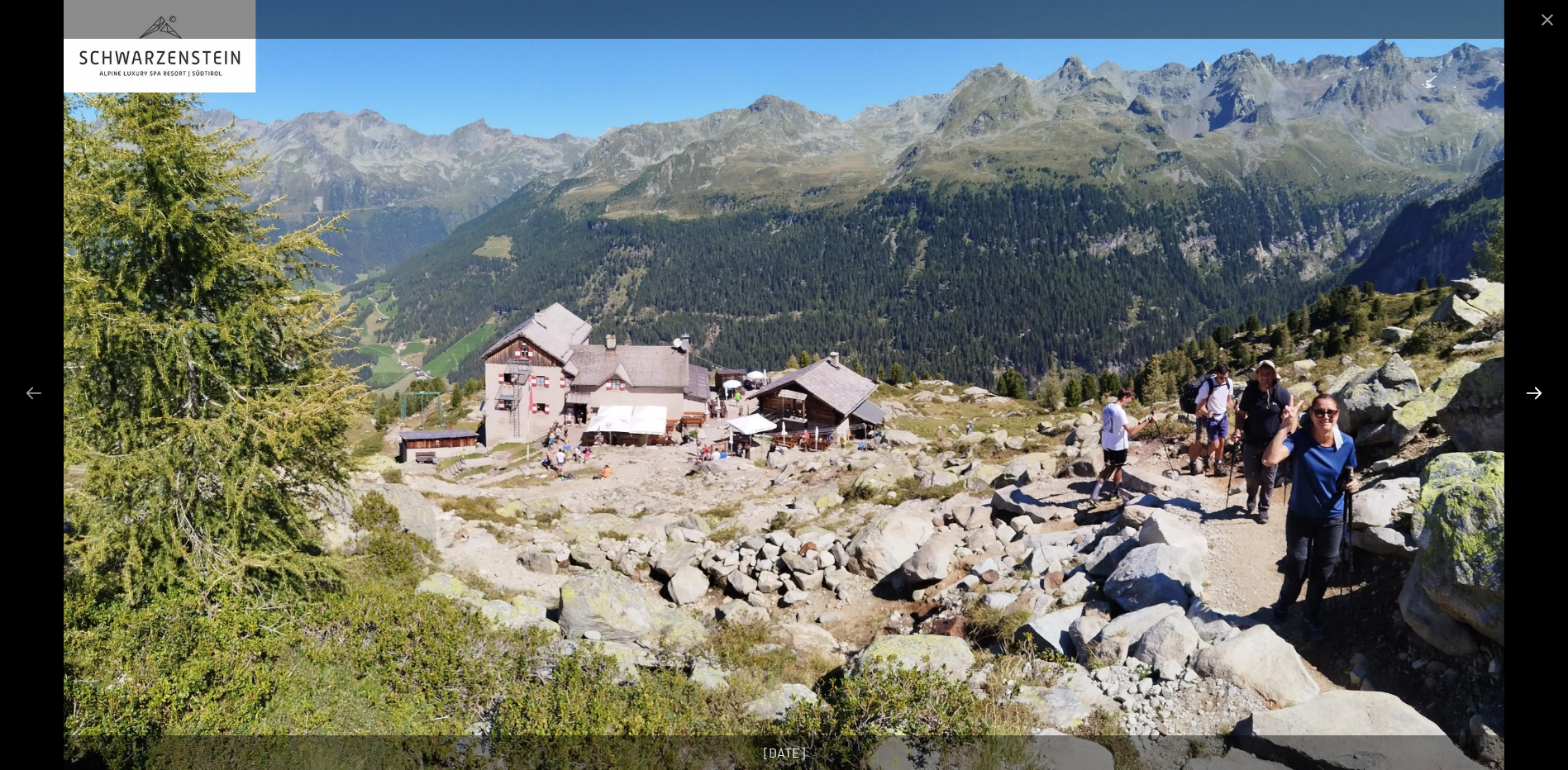
click at [1536, 393] on button "Next slide" at bounding box center [1533, 393] width 35 height 32
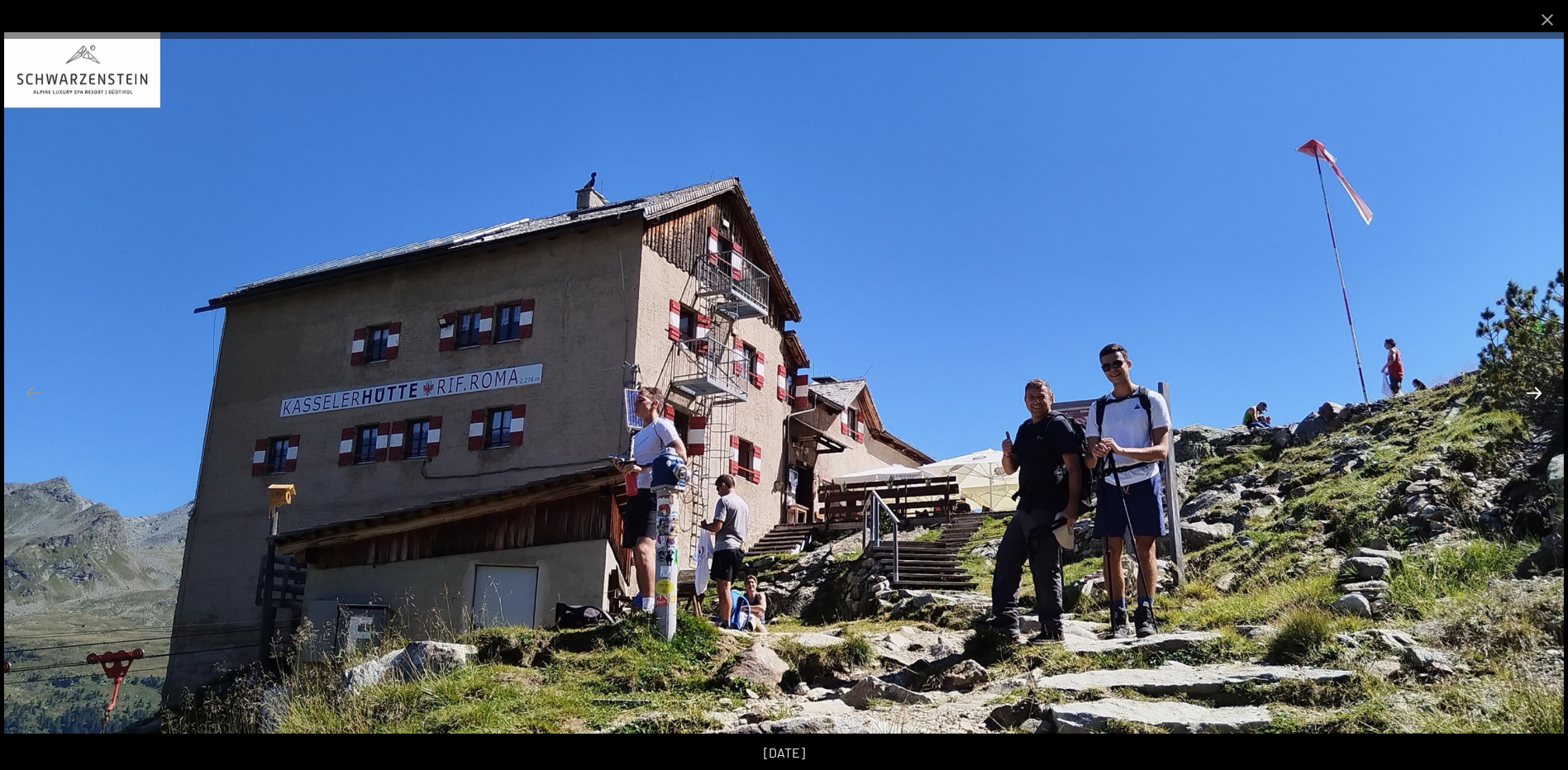
click at [1534, 396] on button "Next slide" at bounding box center [1533, 393] width 35 height 32
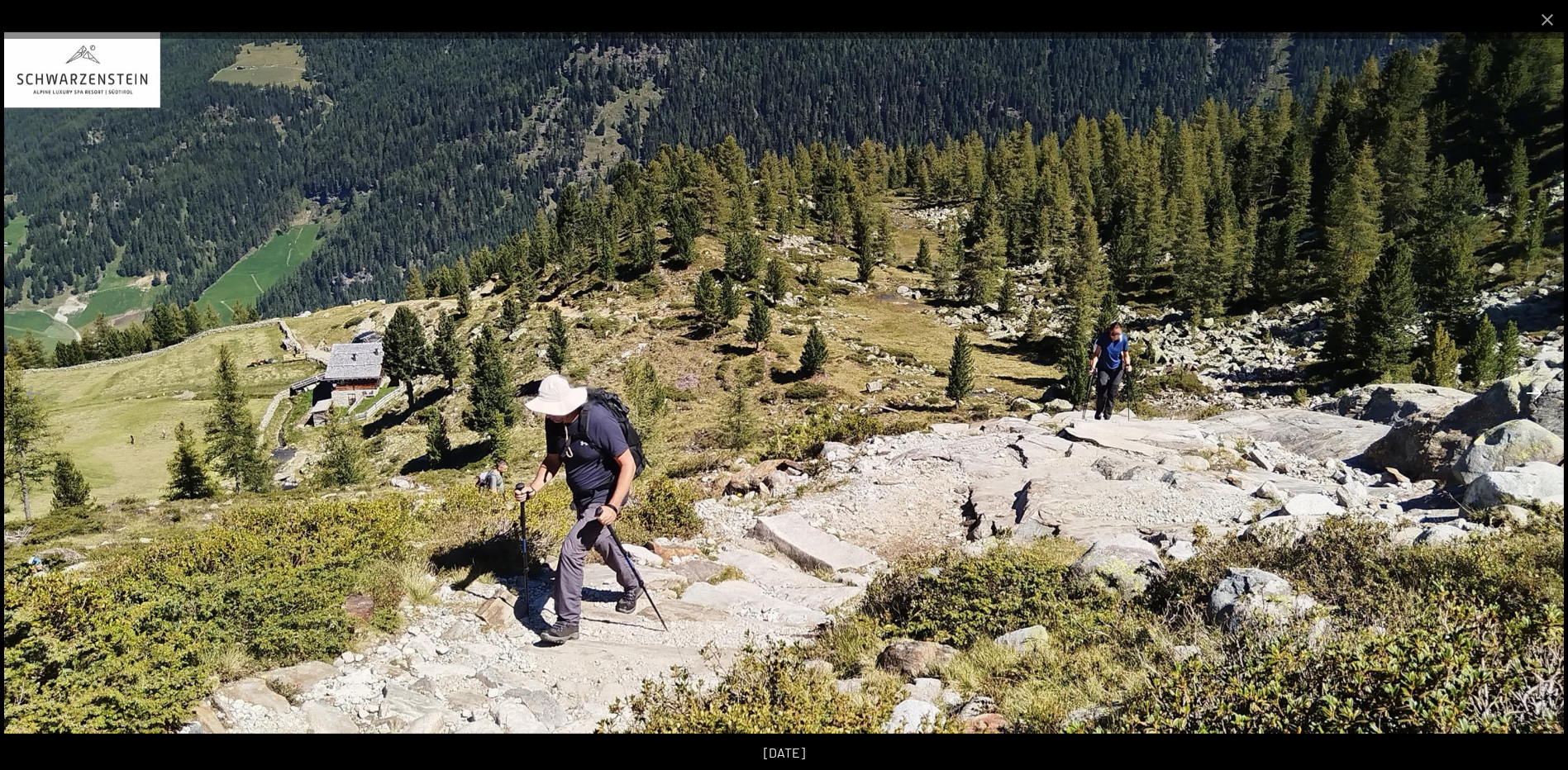
click at [1534, 396] on button "Next slide" at bounding box center [1533, 393] width 35 height 32
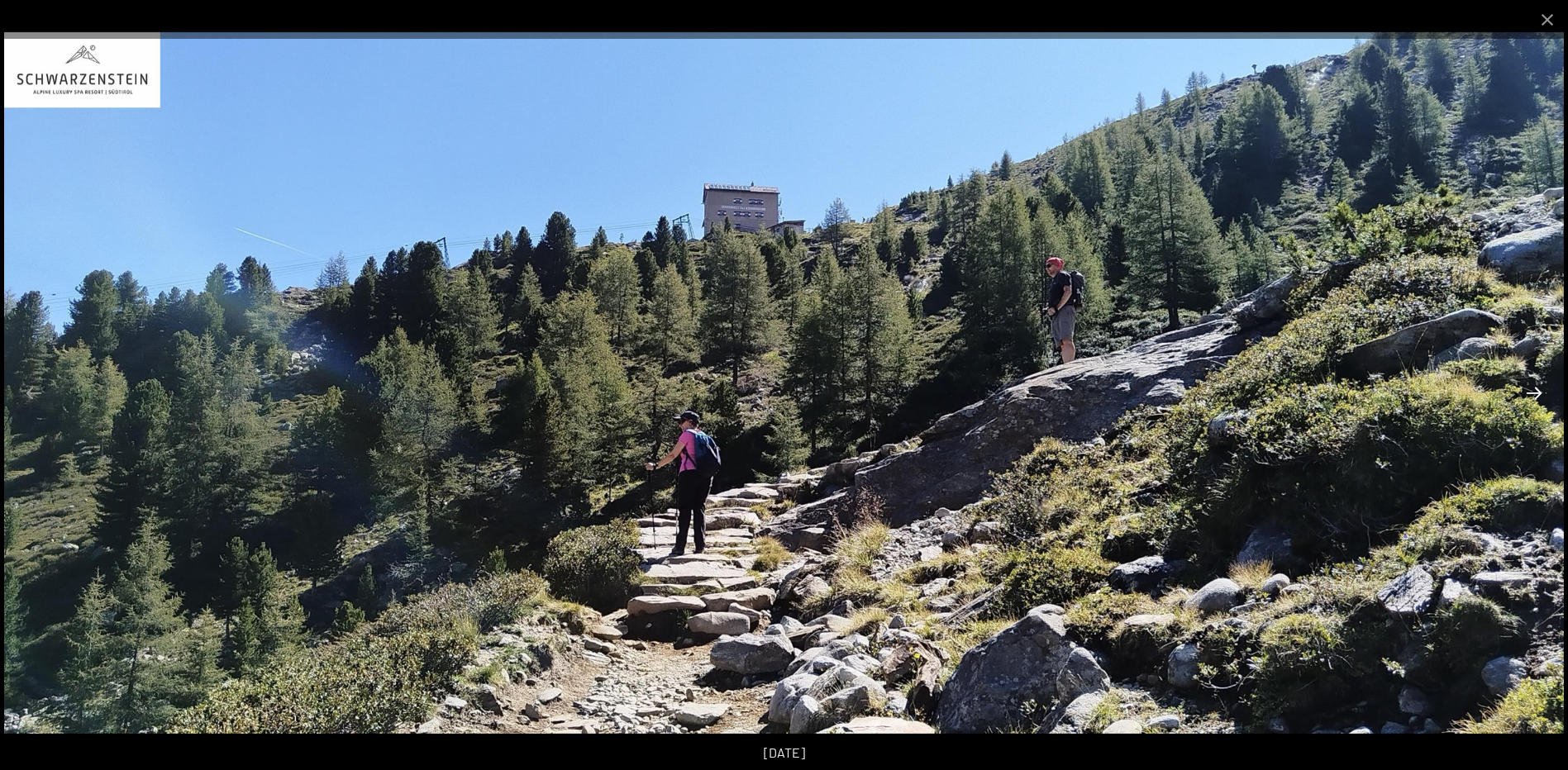
click at [1534, 396] on button "Next slide" at bounding box center [1533, 393] width 35 height 32
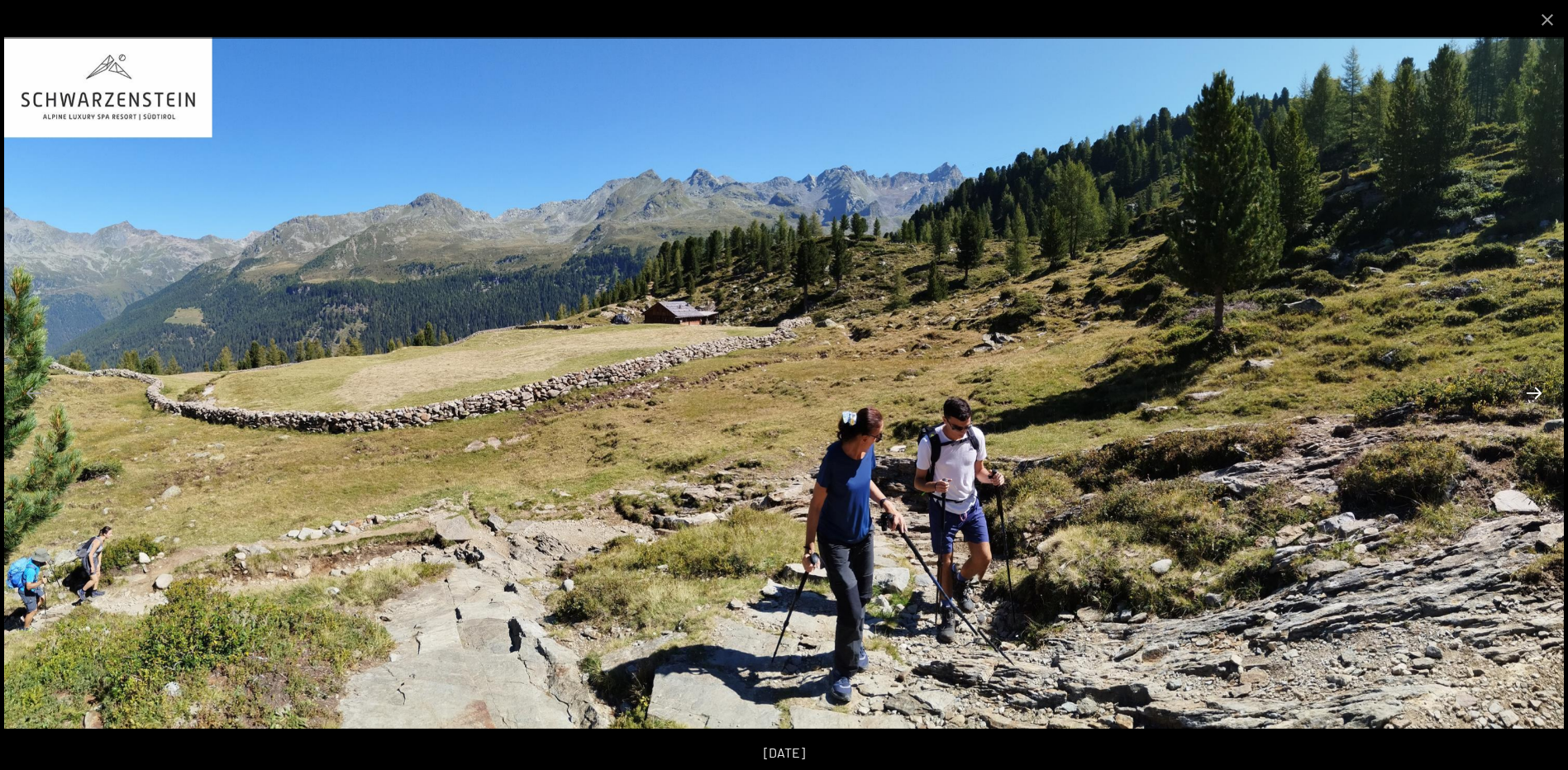
click at [1534, 396] on button "Next slide" at bounding box center [1533, 393] width 35 height 32
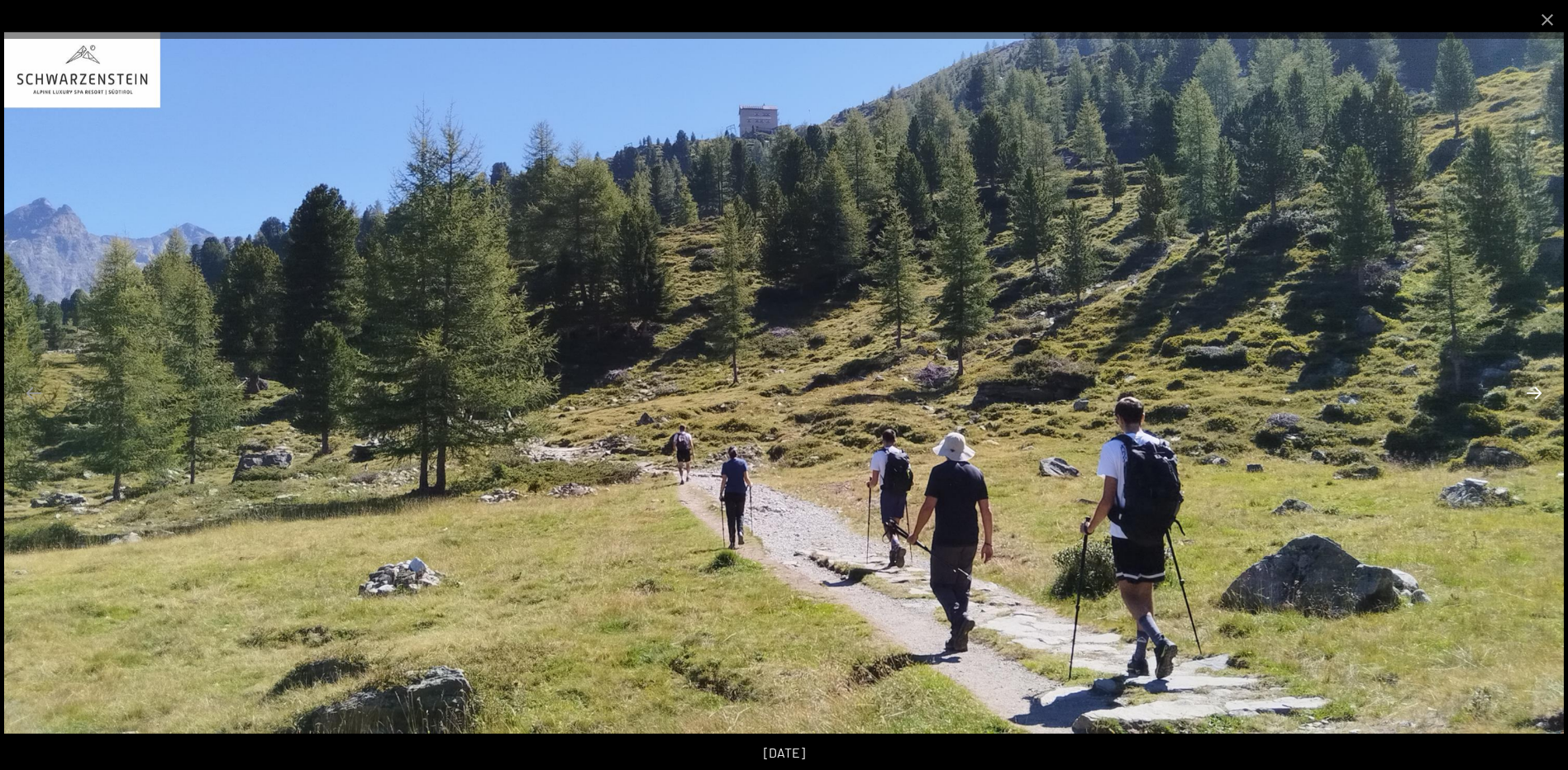
click at [1534, 396] on button "Next slide" at bounding box center [1533, 393] width 35 height 32
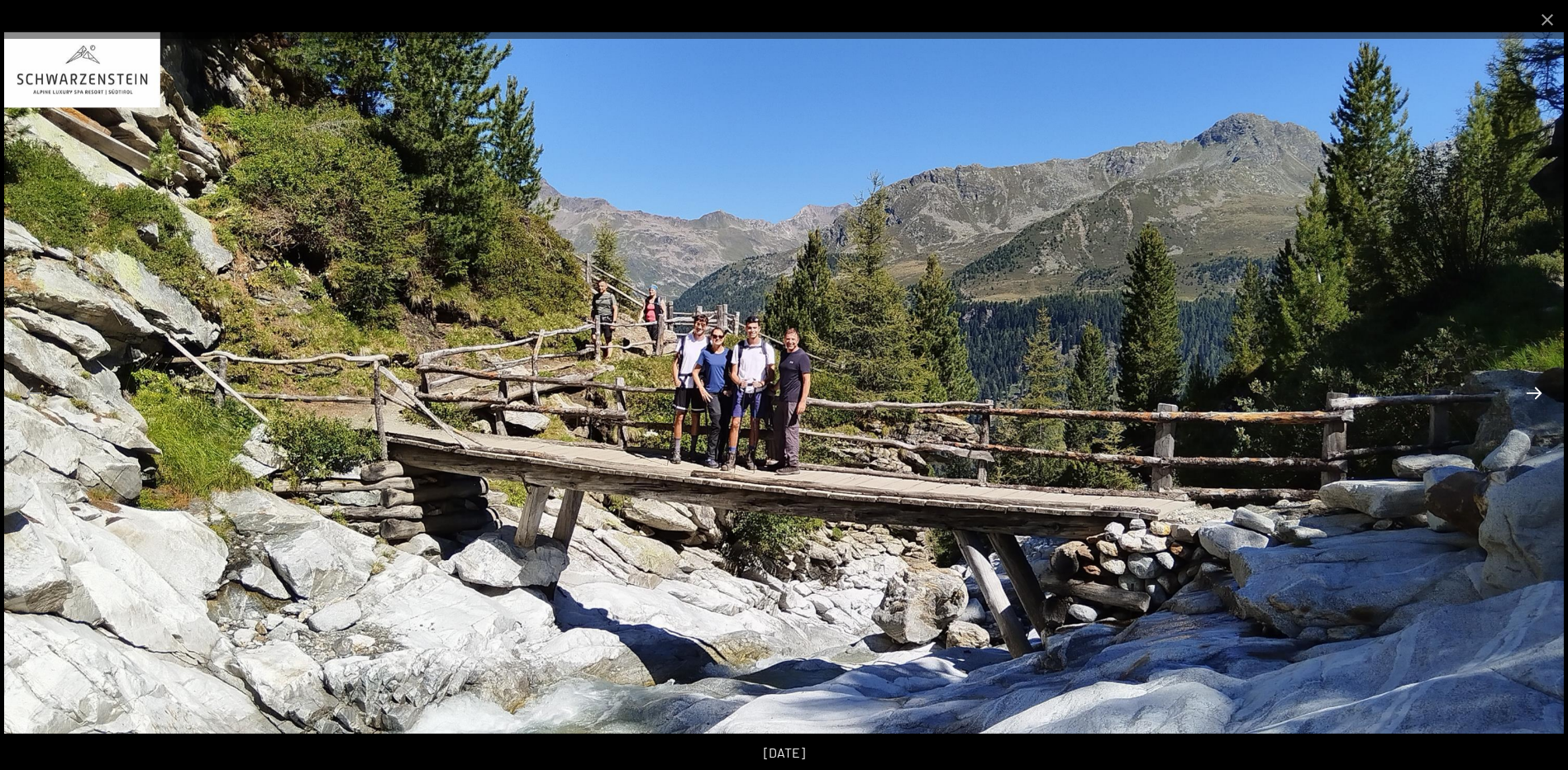
click at [1534, 396] on button "Next slide" at bounding box center [1533, 393] width 35 height 32
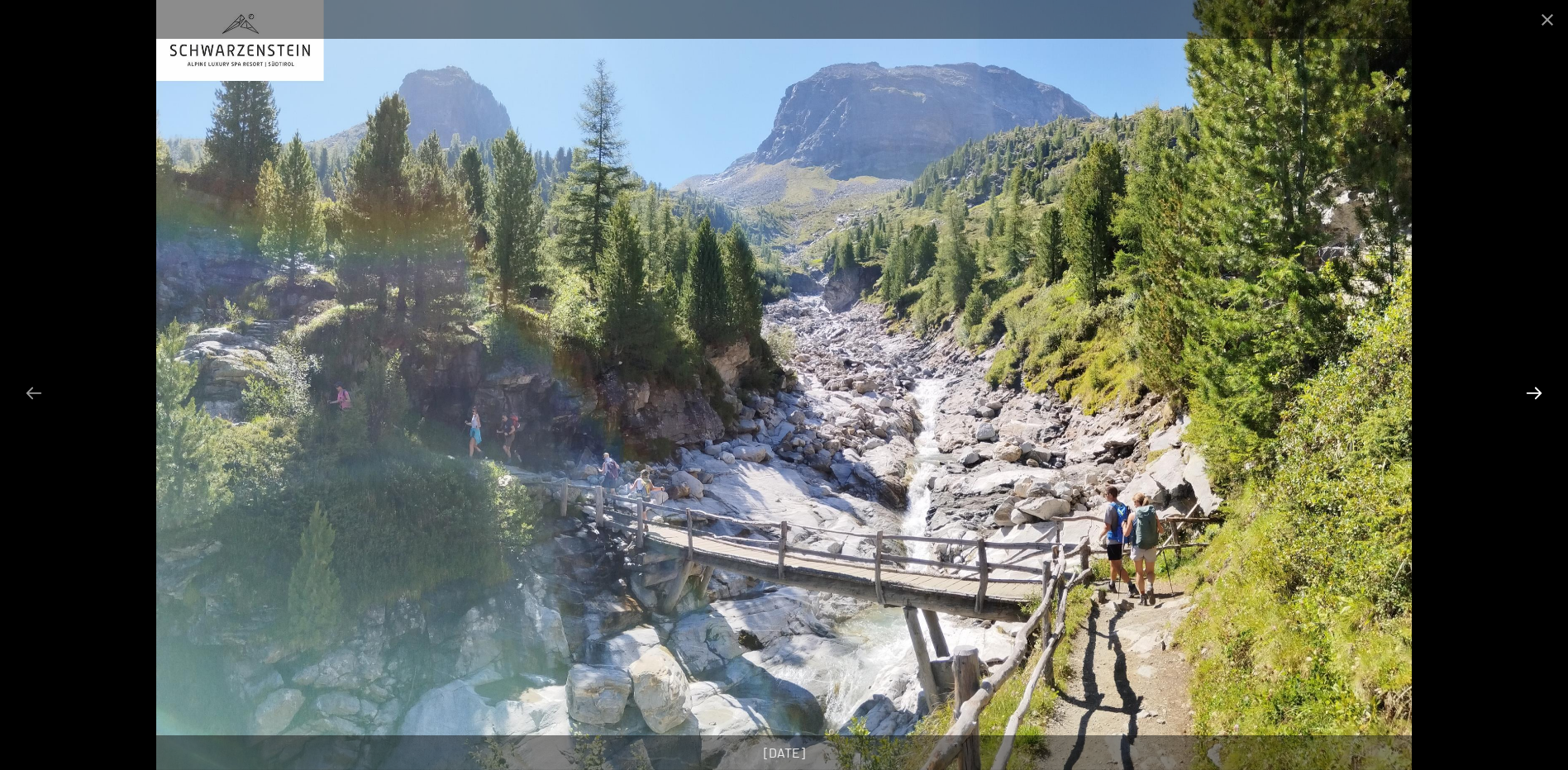
click at [1534, 396] on button "Next slide" at bounding box center [1533, 393] width 35 height 32
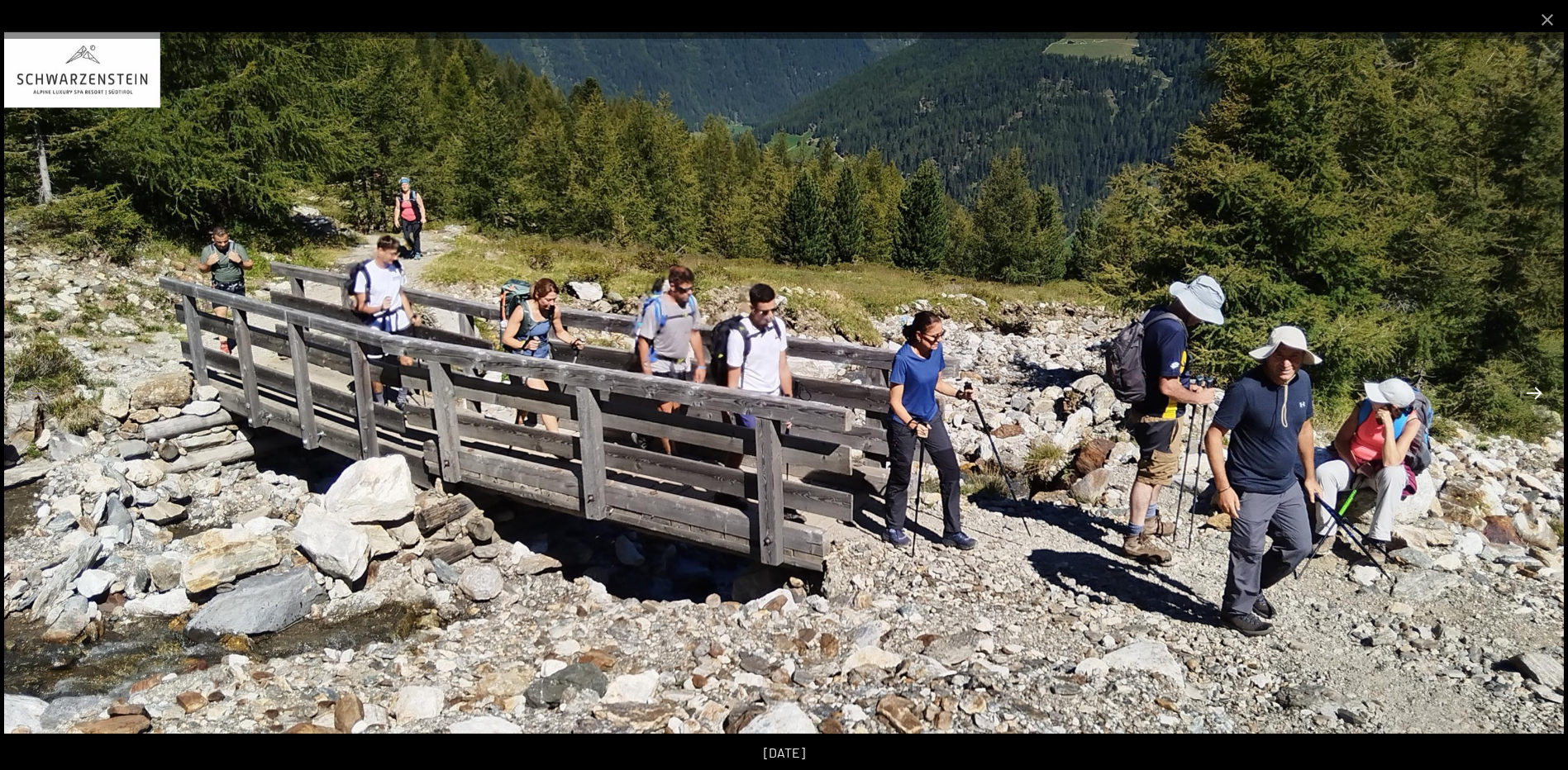
click at [1534, 396] on button "Next slide" at bounding box center [1533, 393] width 35 height 32
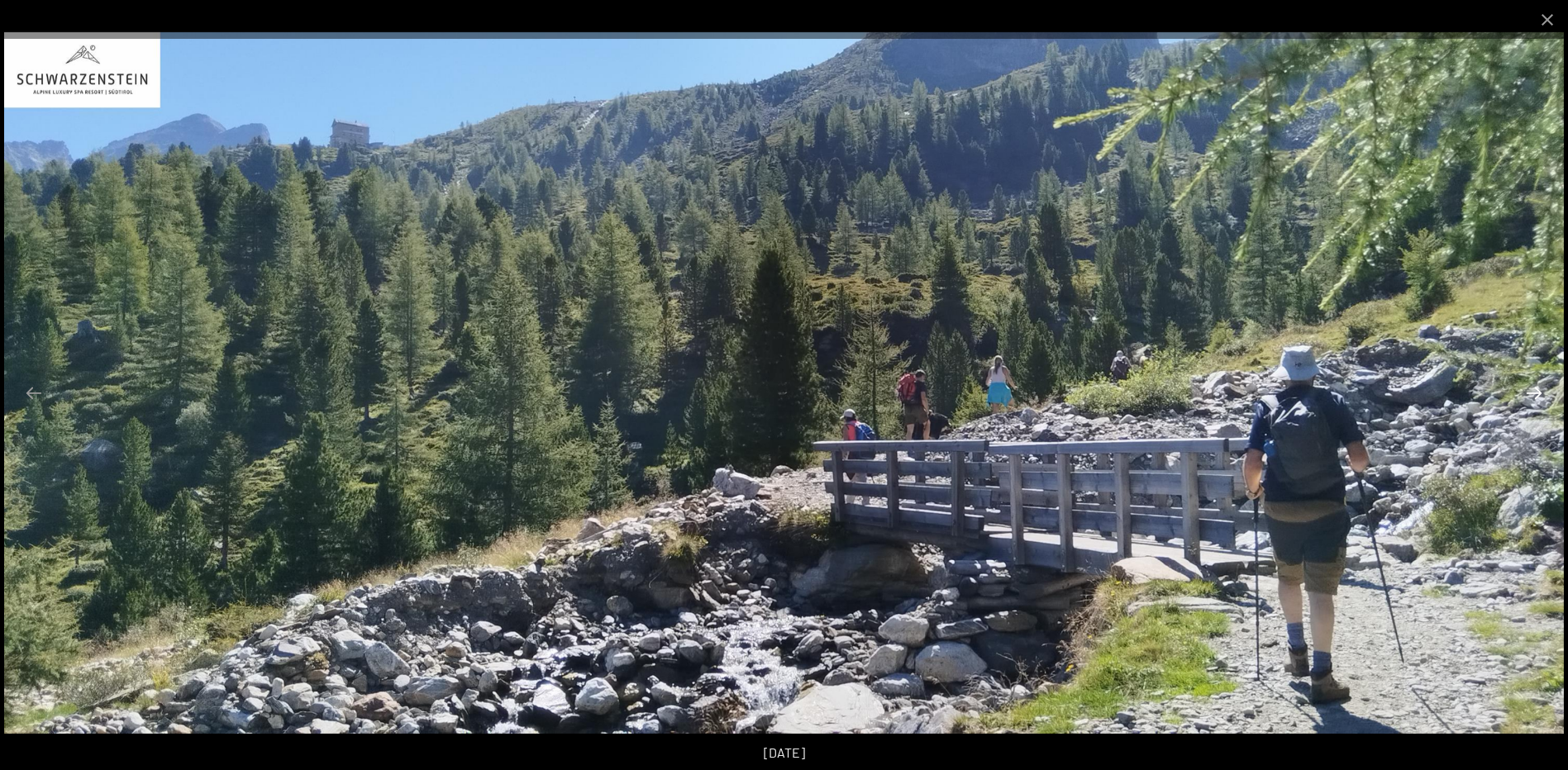
click at [1534, 396] on button "Next slide" at bounding box center [1533, 393] width 35 height 32
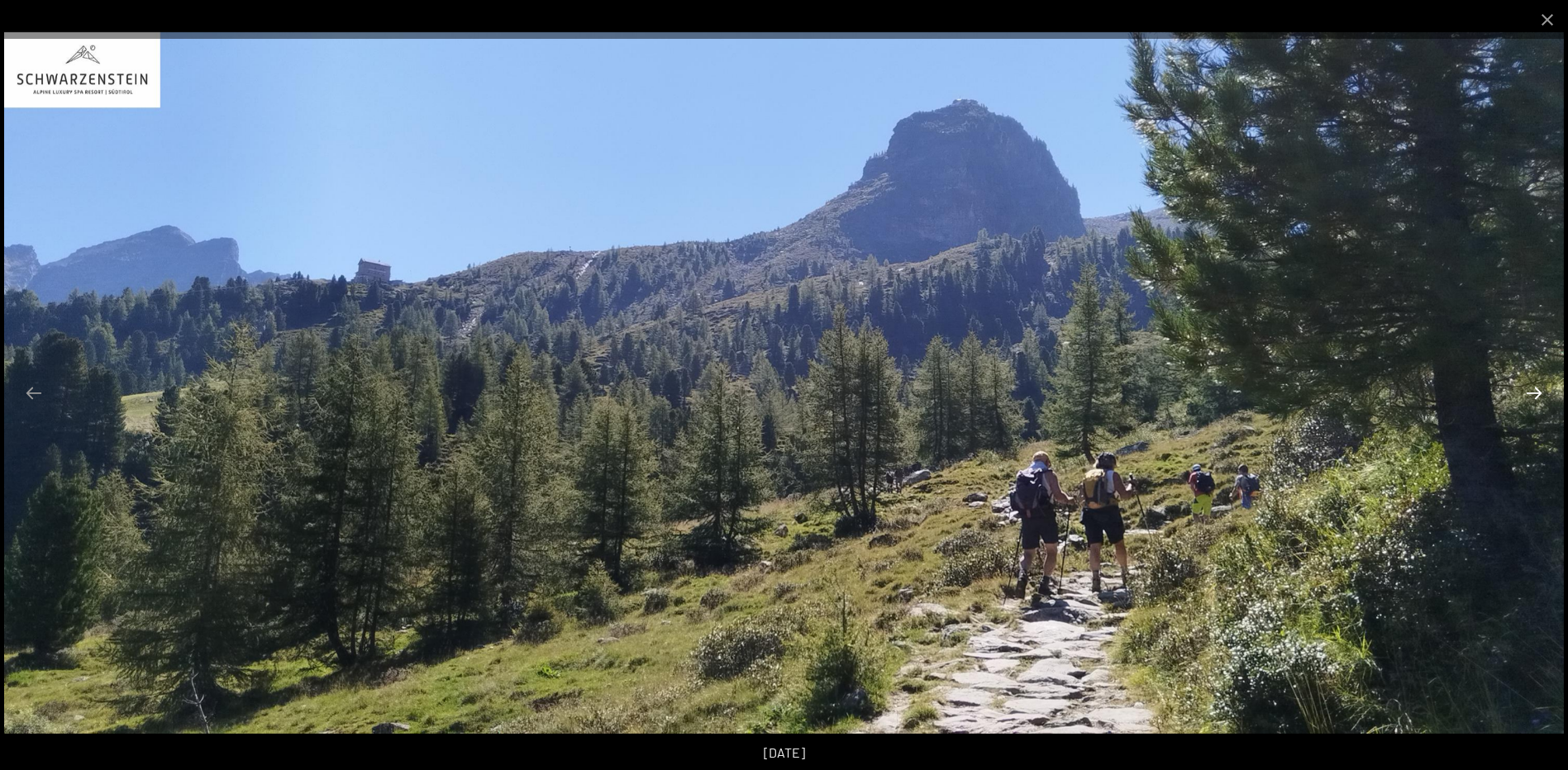
click at [1534, 396] on button "Next slide" at bounding box center [1533, 393] width 35 height 32
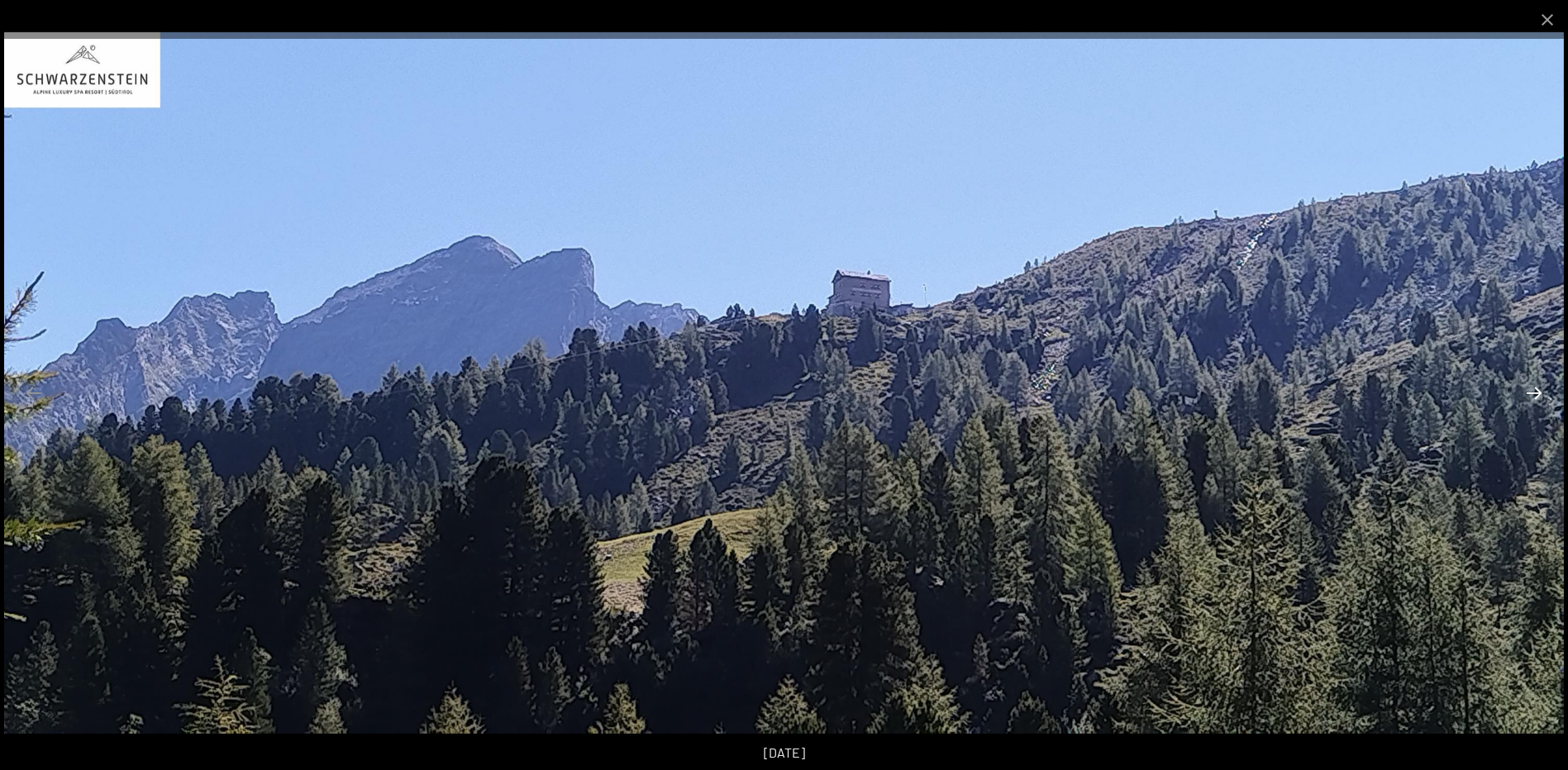
click at [1534, 396] on button "Next slide" at bounding box center [1533, 393] width 35 height 32
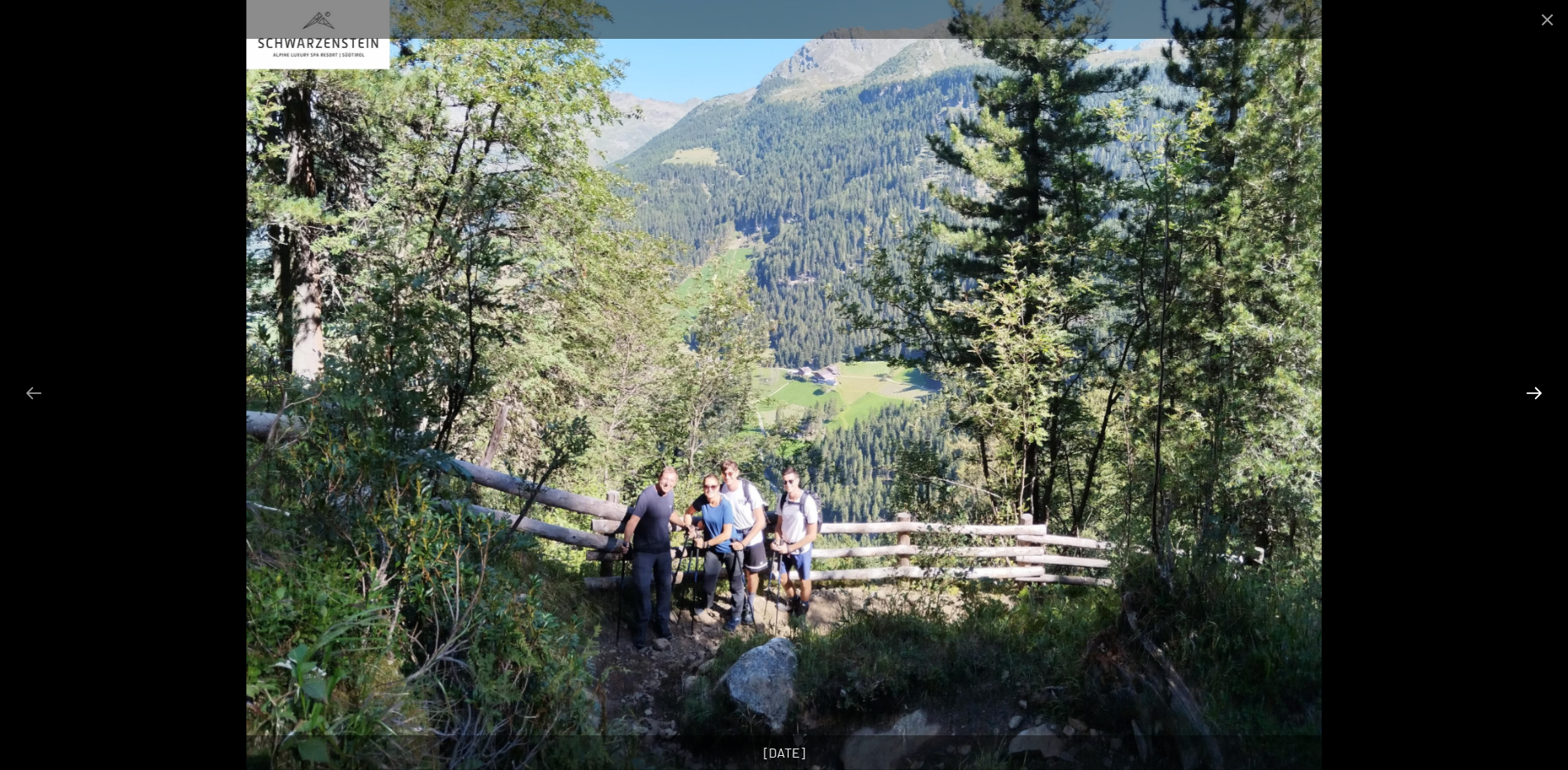
click at [1534, 396] on button "Next slide" at bounding box center [1533, 393] width 35 height 32
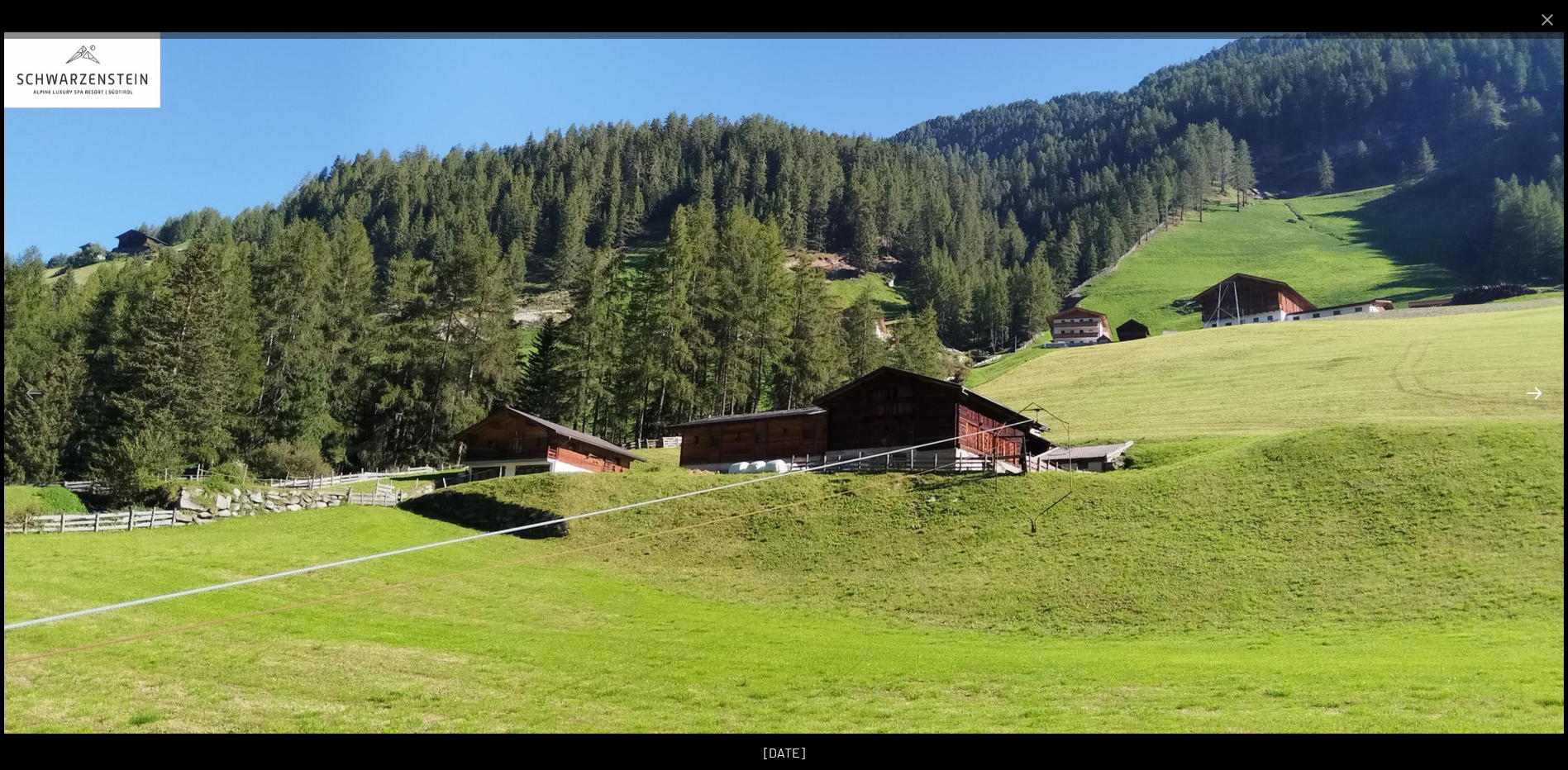
click at [1534, 396] on button "Next slide" at bounding box center [1533, 393] width 35 height 32
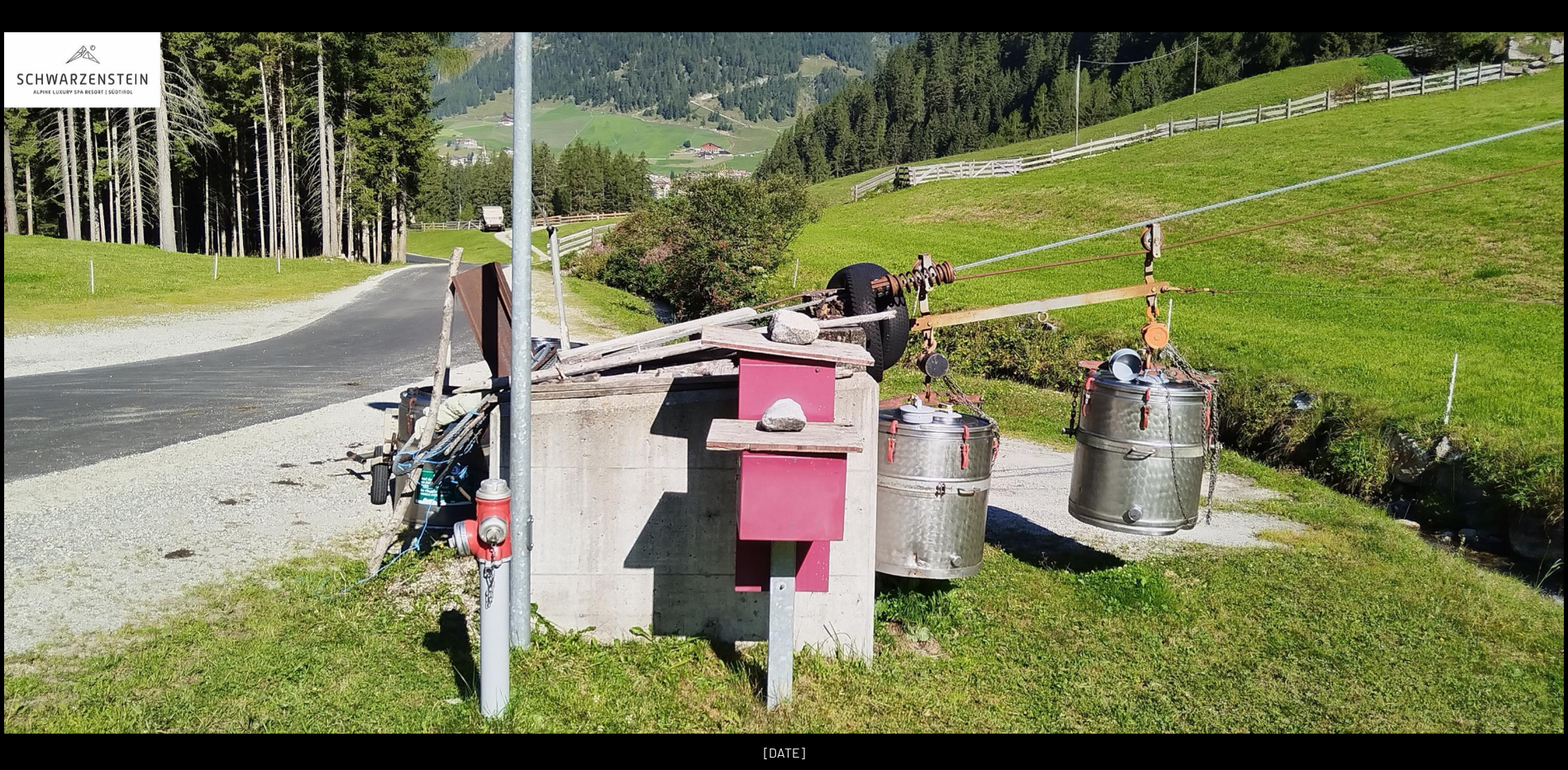
click at [1534, 396] on button "Next slide" at bounding box center [1542, 393] width 35 height 32
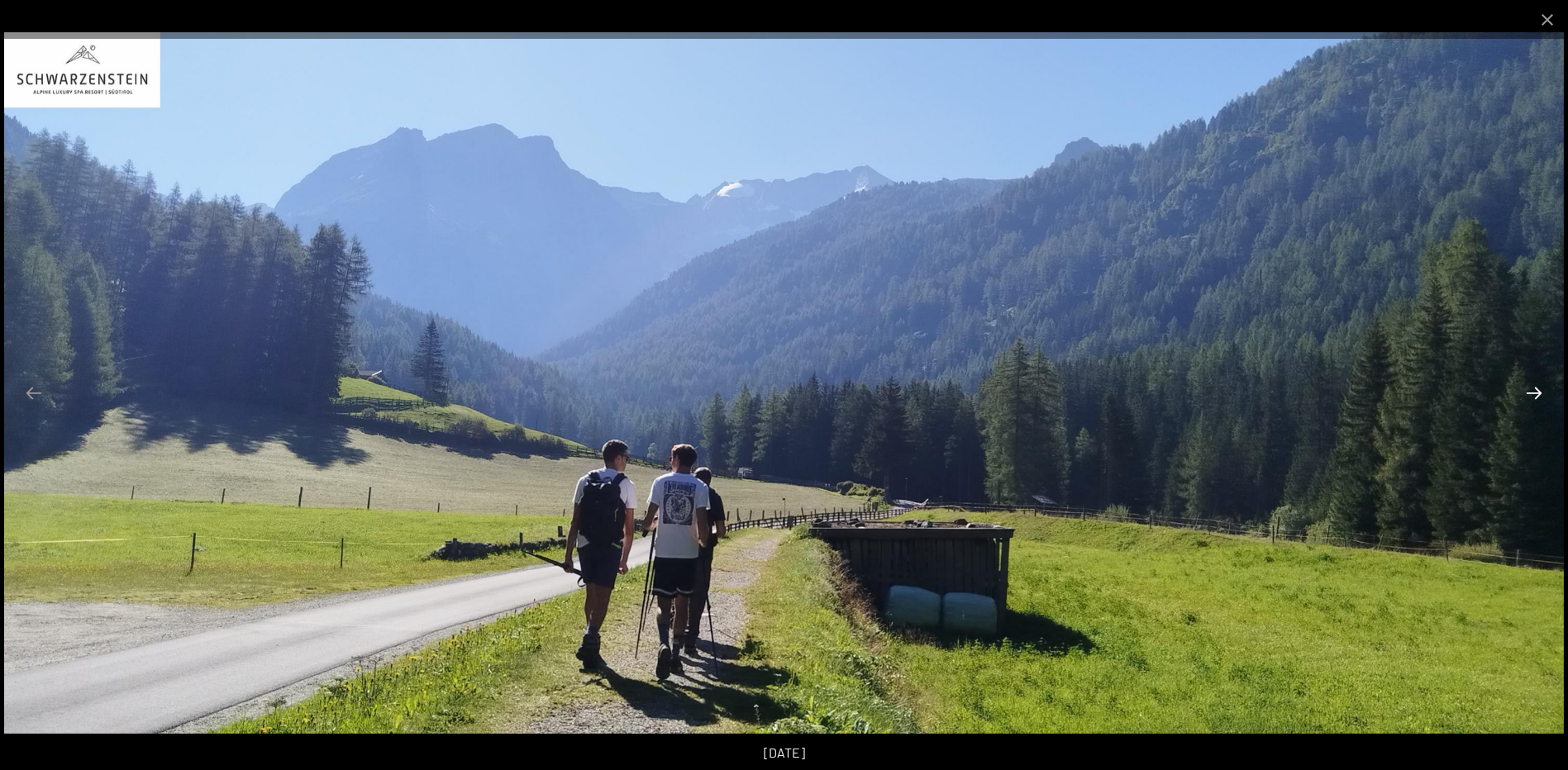
click at [1534, 396] on button "Next slide" at bounding box center [1533, 393] width 35 height 32
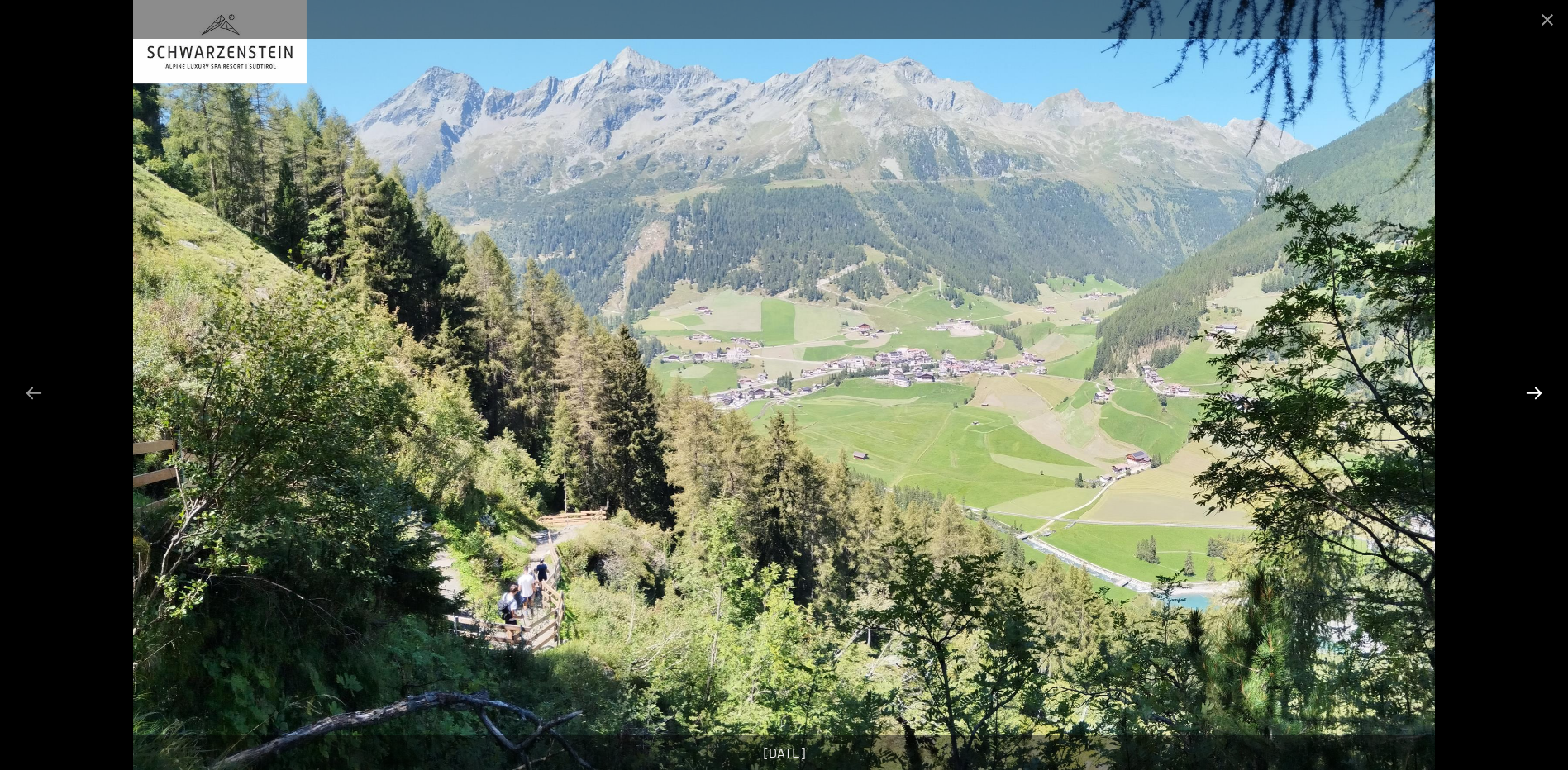
click at [1534, 396] on button "Next slide" at bounding box center [1533, 393] width 35 height 32
